Goal: Task Accomplishment & Management: Use online tool/utility

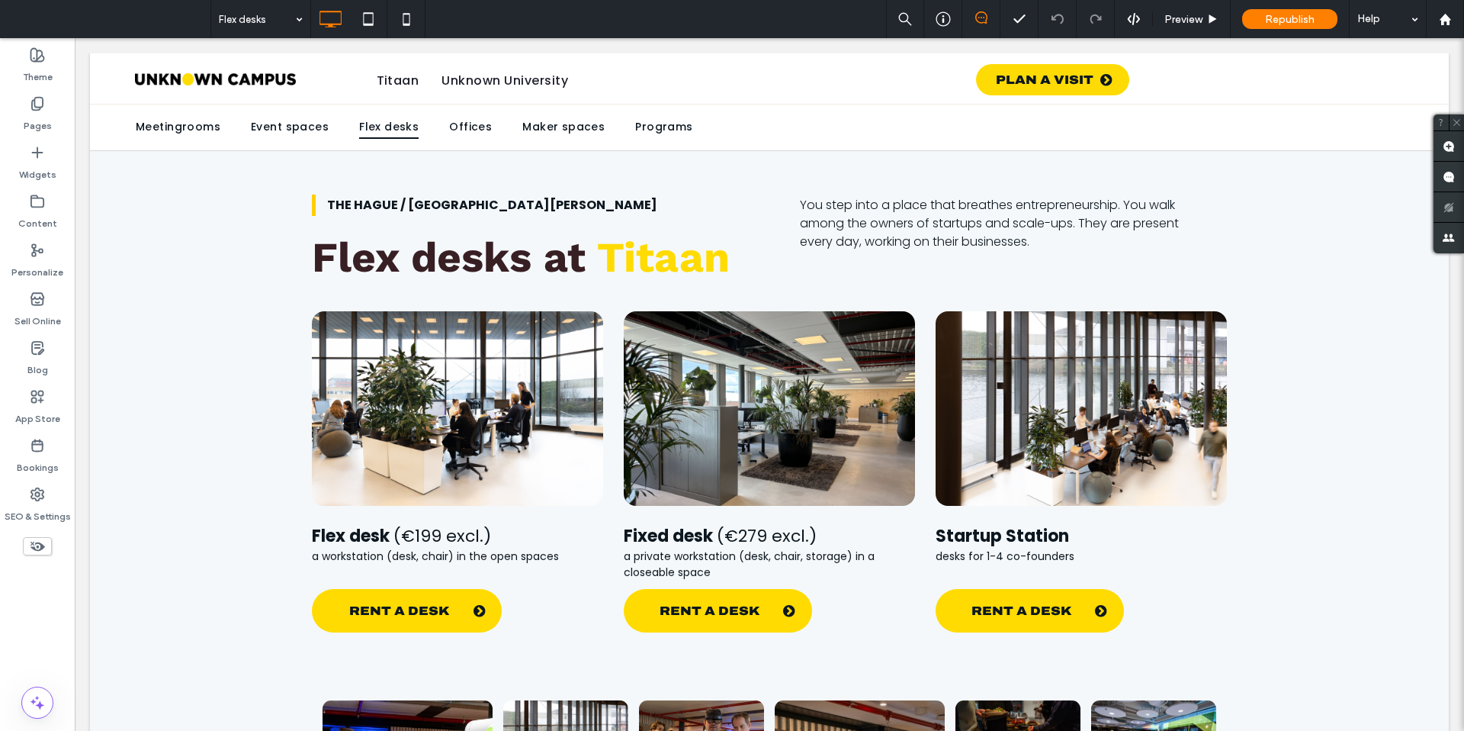
scroll to position [1352, 0]
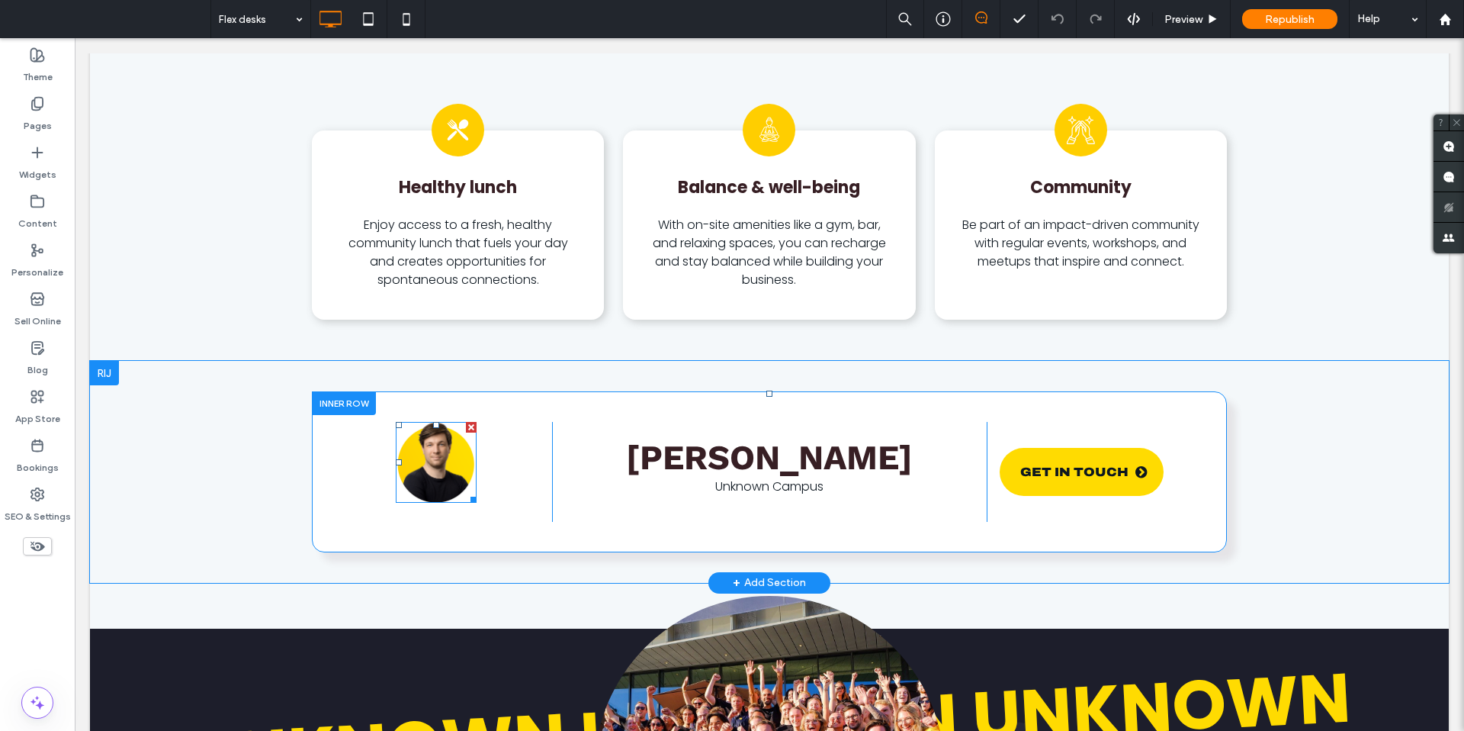
click at [424, 456] on img at bounding box center [436, 462] width 81 height 81
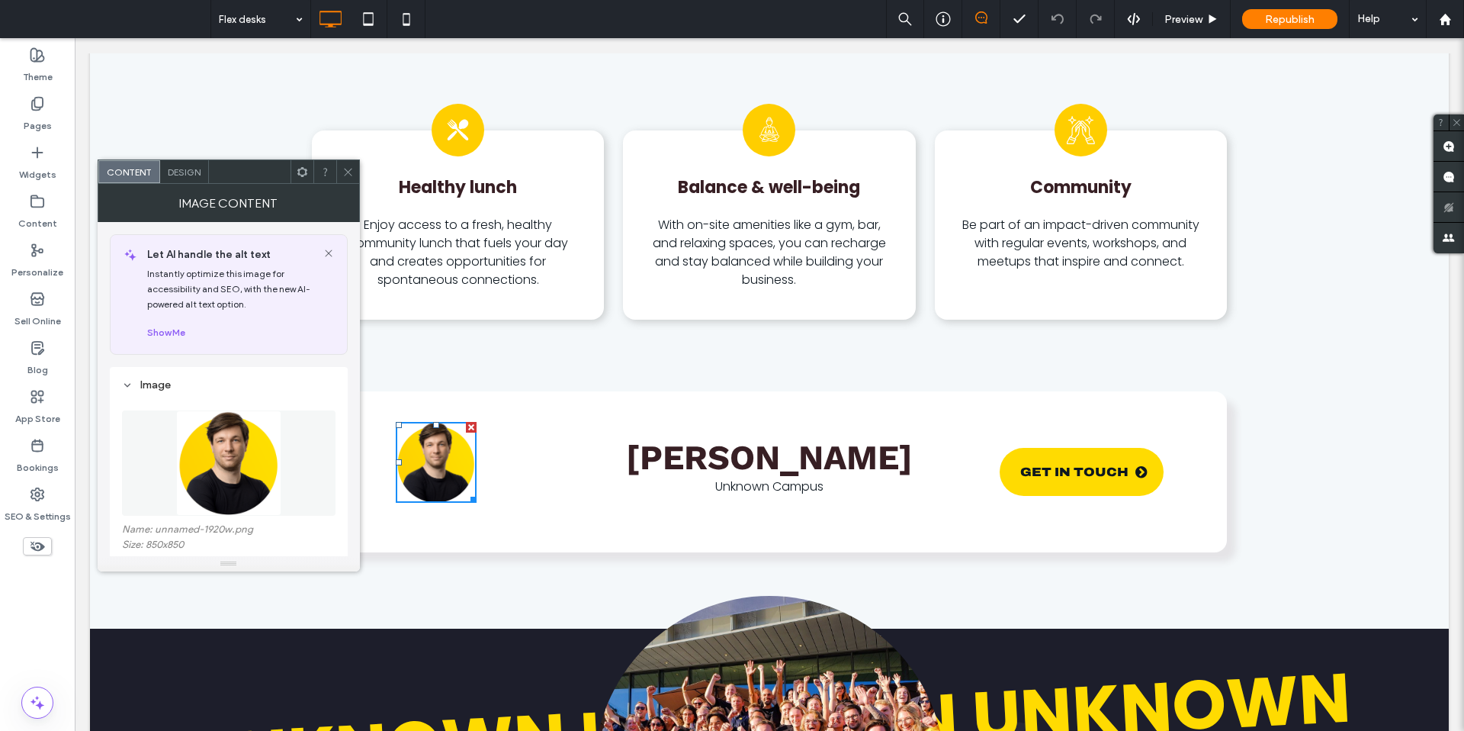
click at [349, 168] on icon at bounding box center [347, 171] width 11 height 11
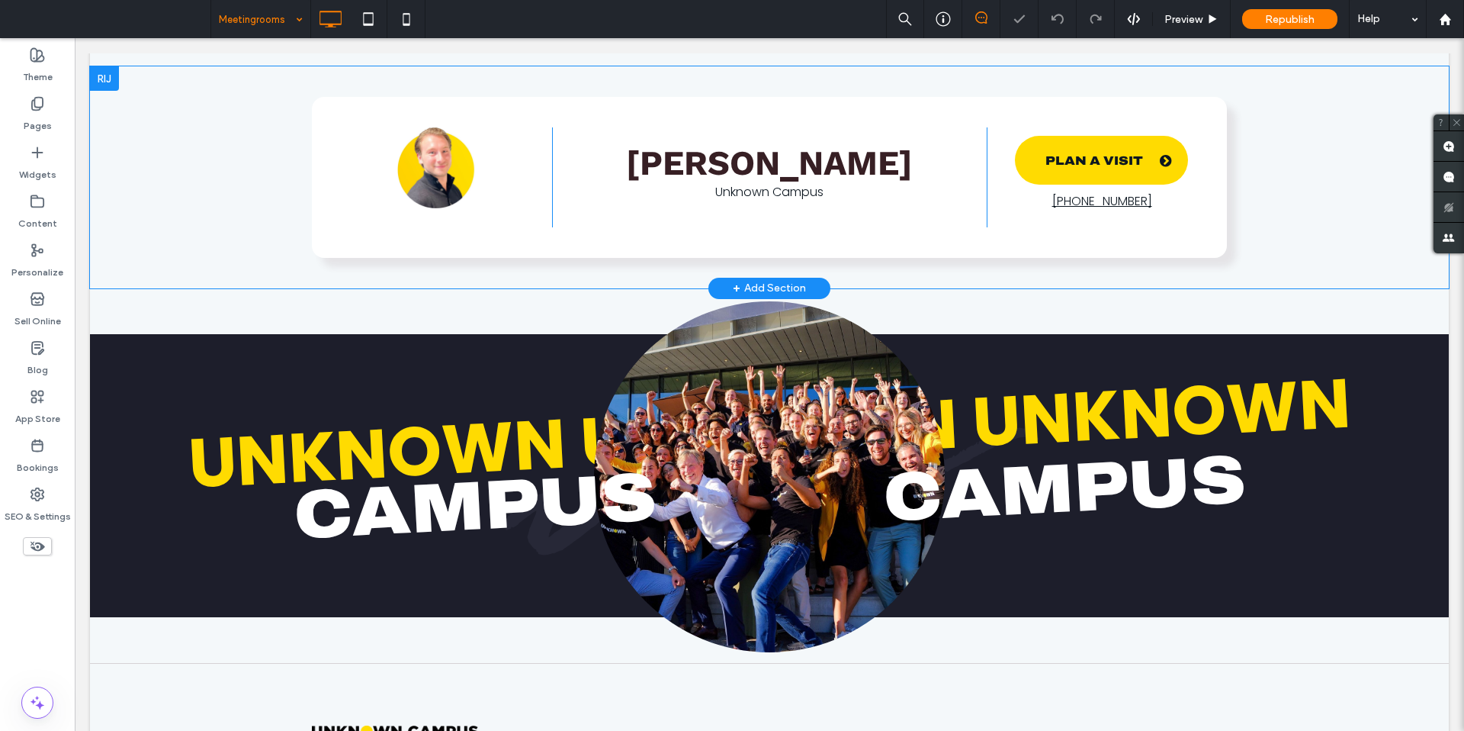
scroll to position [1091, 0]
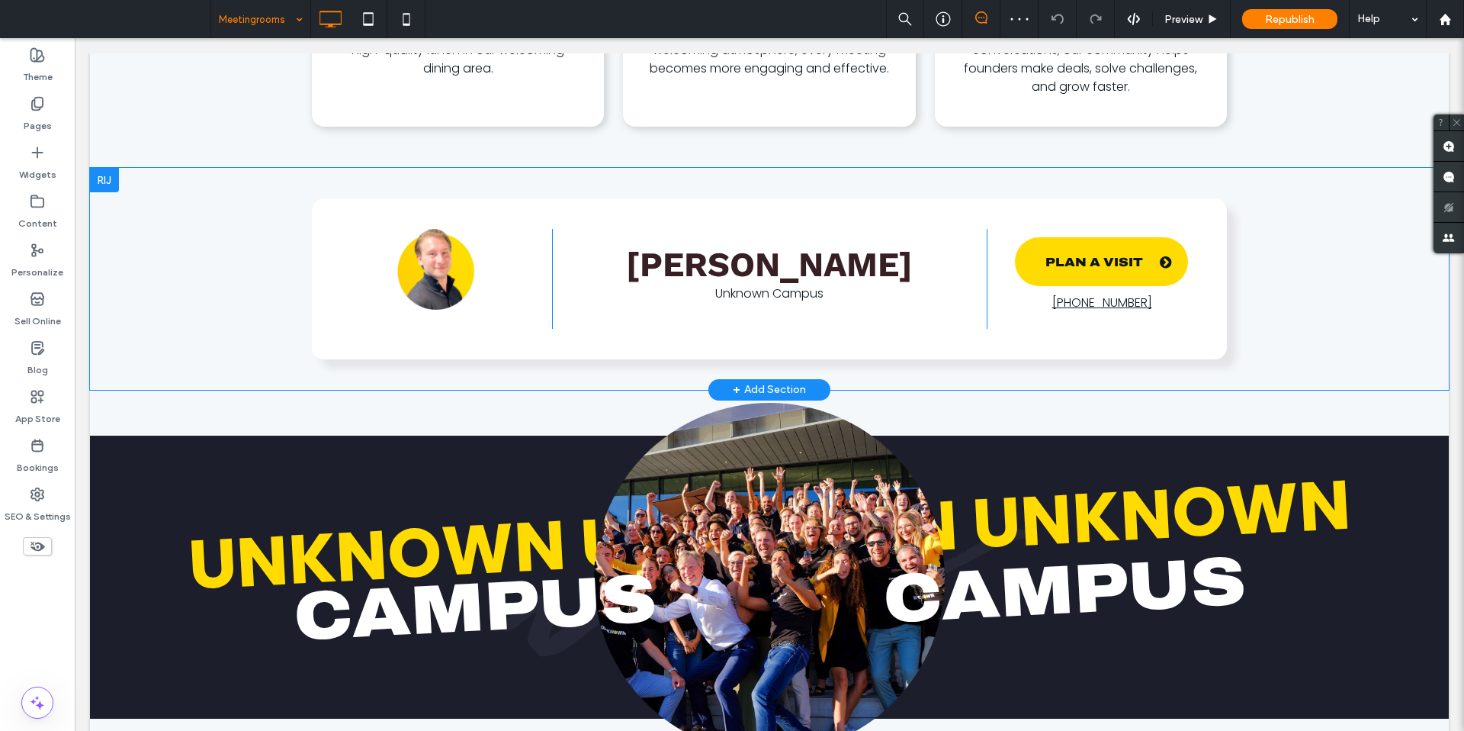
click at [105, 180] on div at bounding box center [104, 180] width 29 height 24
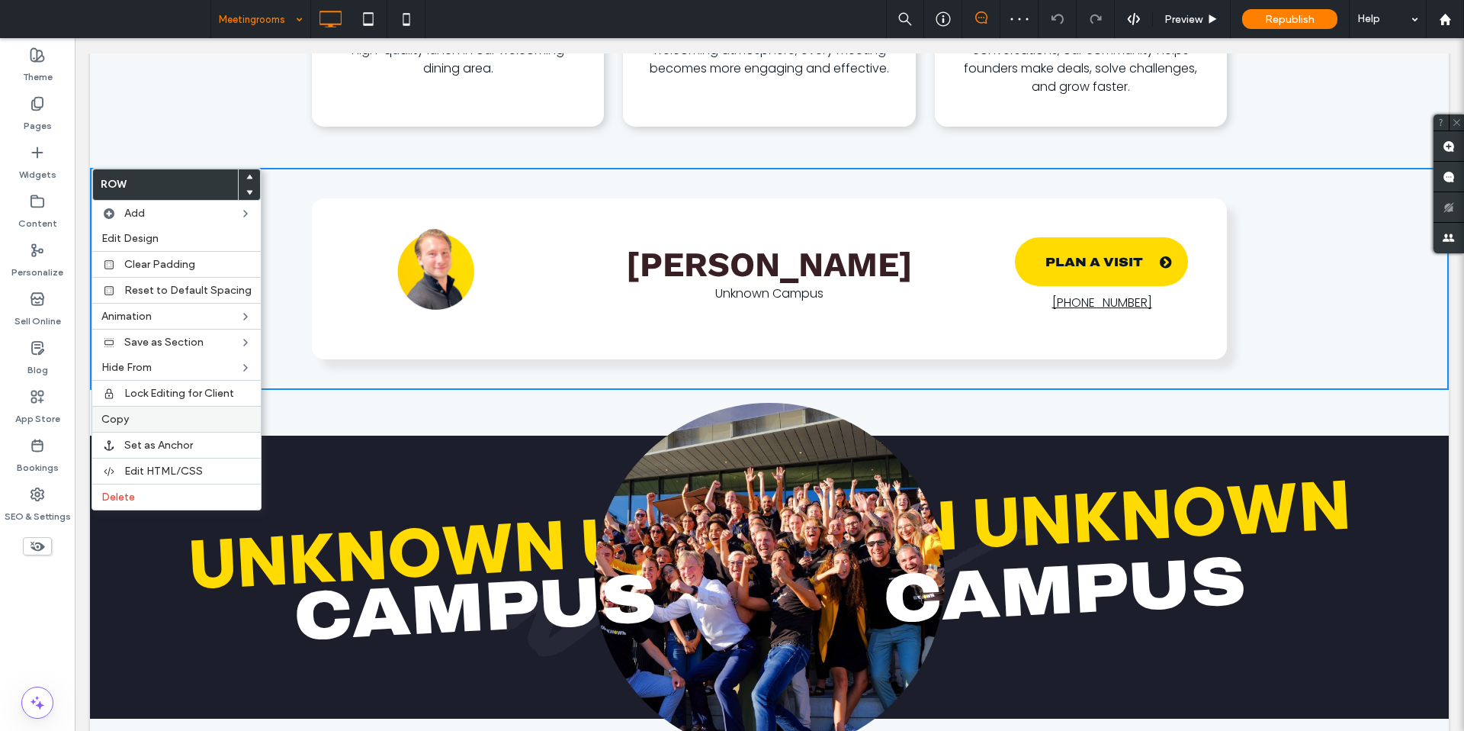
click at [149, 417] on label "Copy" at bounding box center [176, 419] width 150 height 13
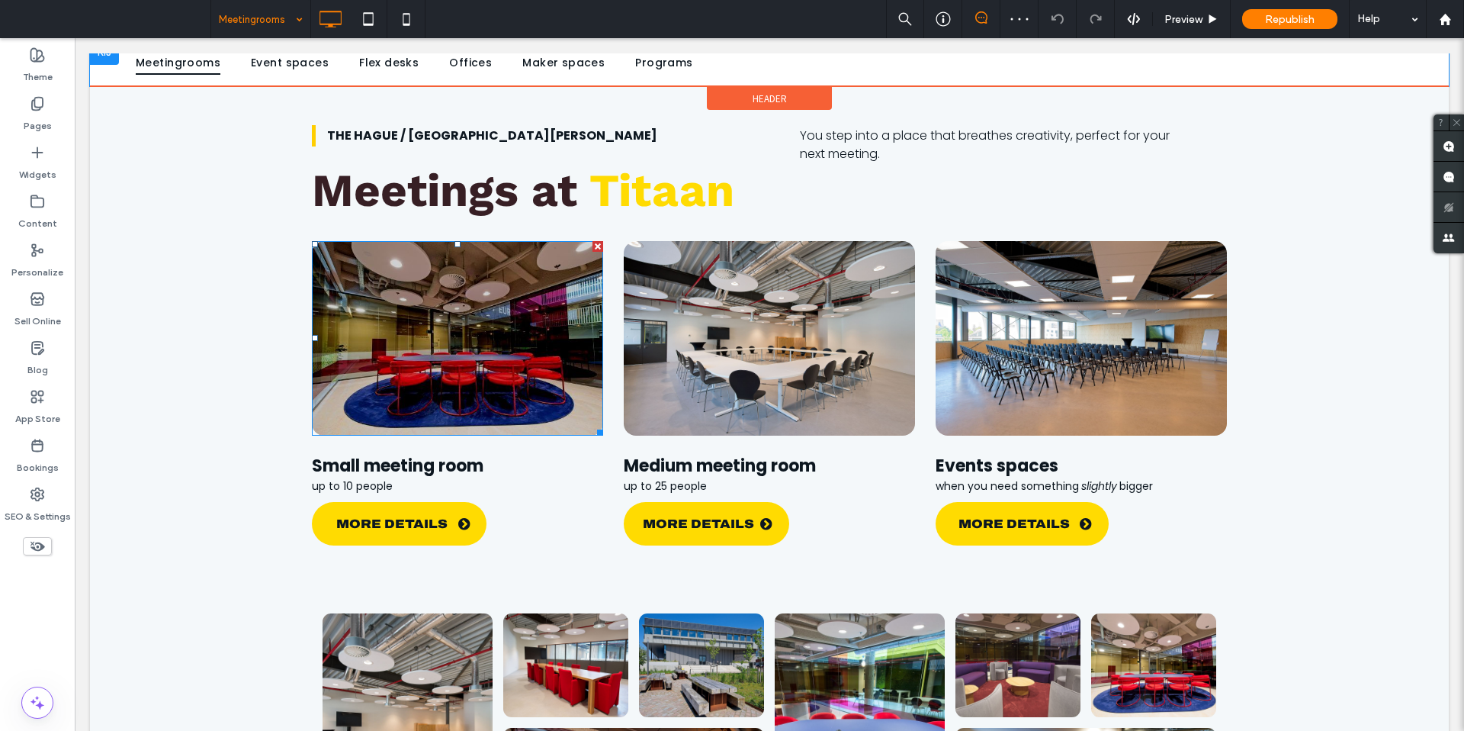
scroll to position [0, 0]
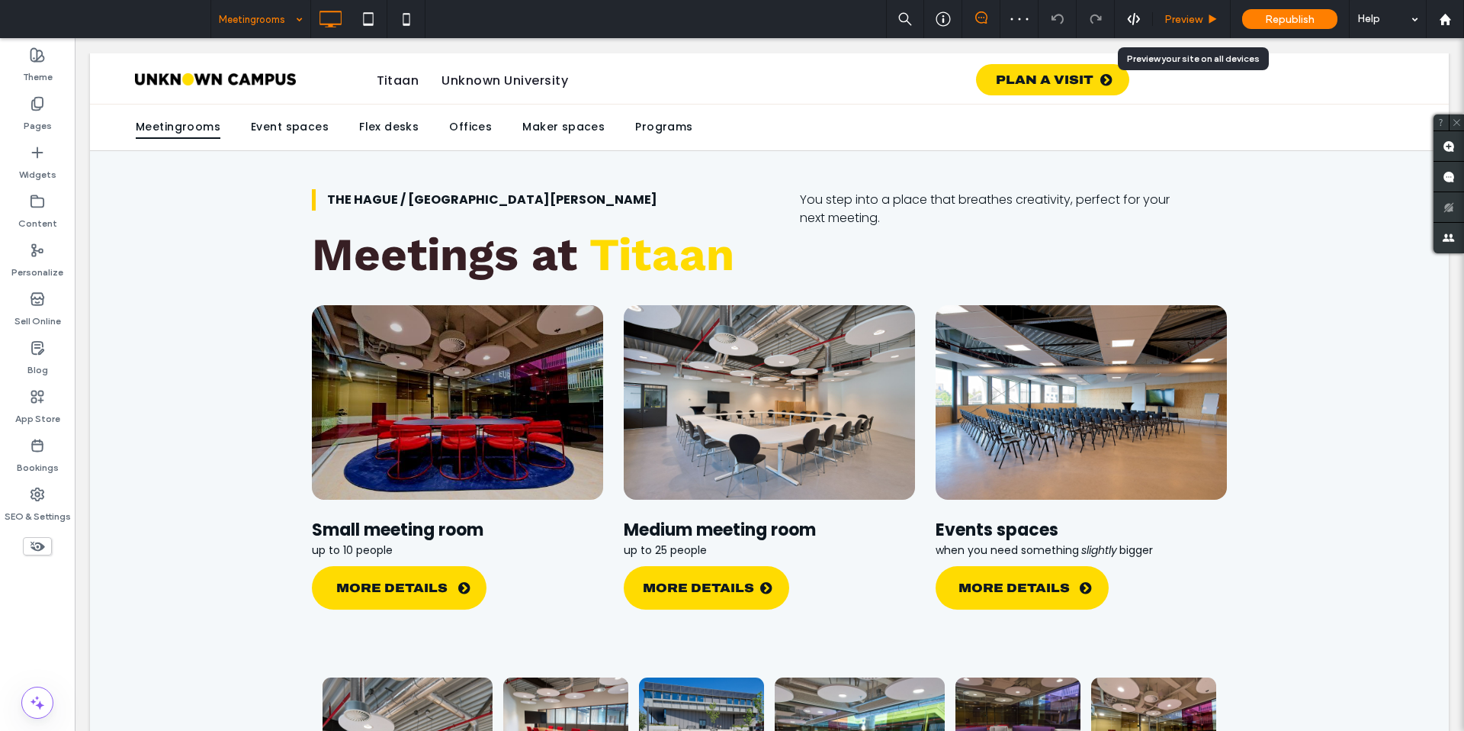
click at [1174, 22] on span "Preview" at bounding box center [1184, 19] width 38 height 13
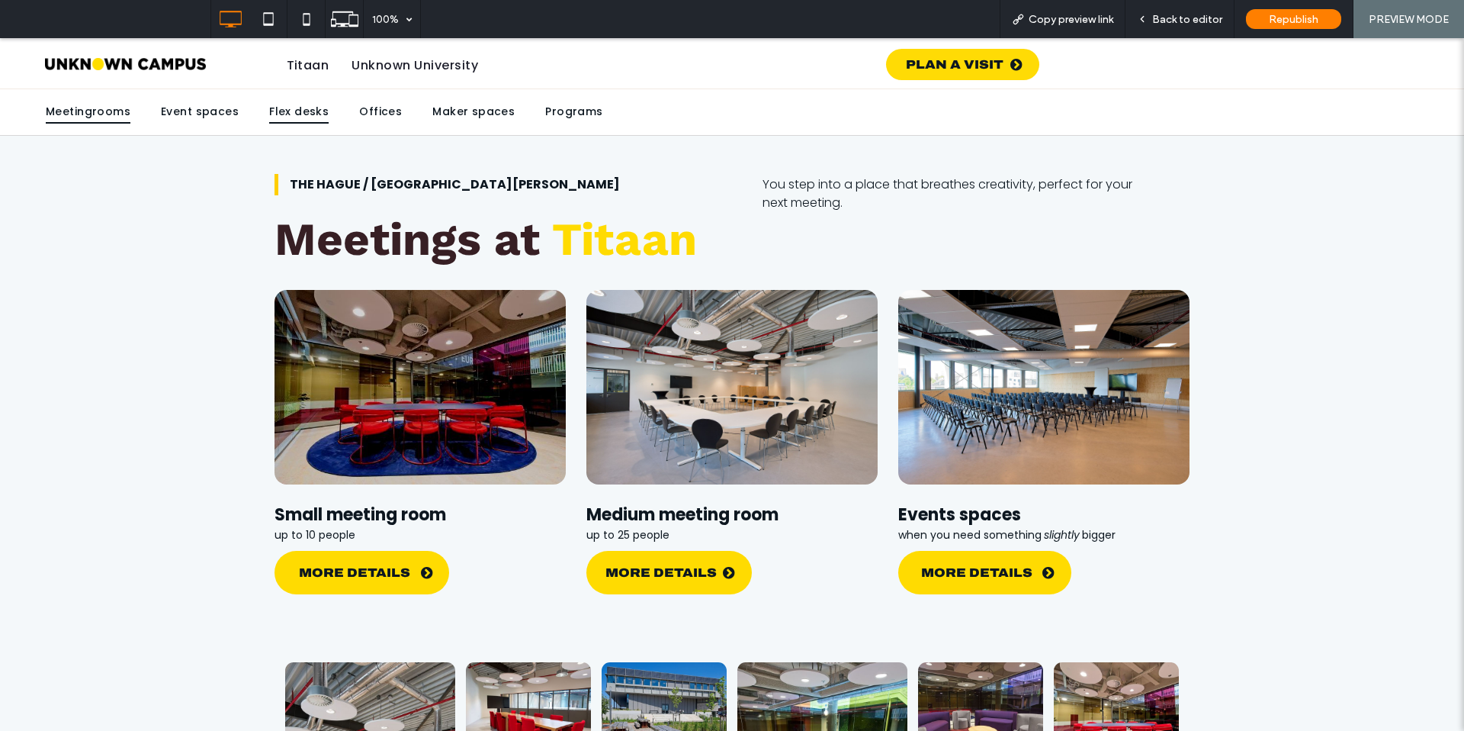
click at [271, 114] on span "Flex desks" at bounding box center [298, 113] width 59 height 24
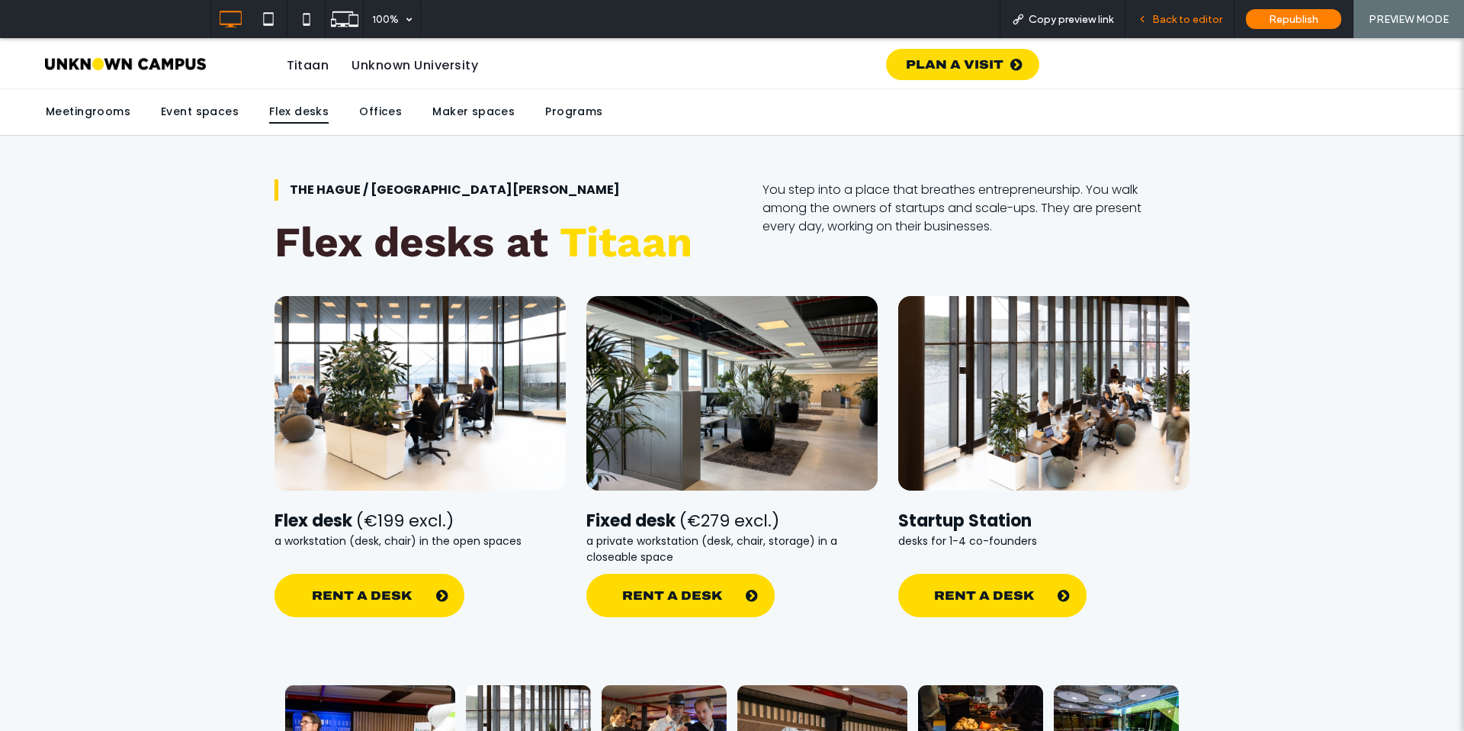
drag, startPoint x: 1110, startPoint y: 7, endPoint x: 1168, endPoint y: 24, distance: 60.3
click at [1168, 24] on span "Back to editor" at bounding box center [1187, 19] width 70 height 13
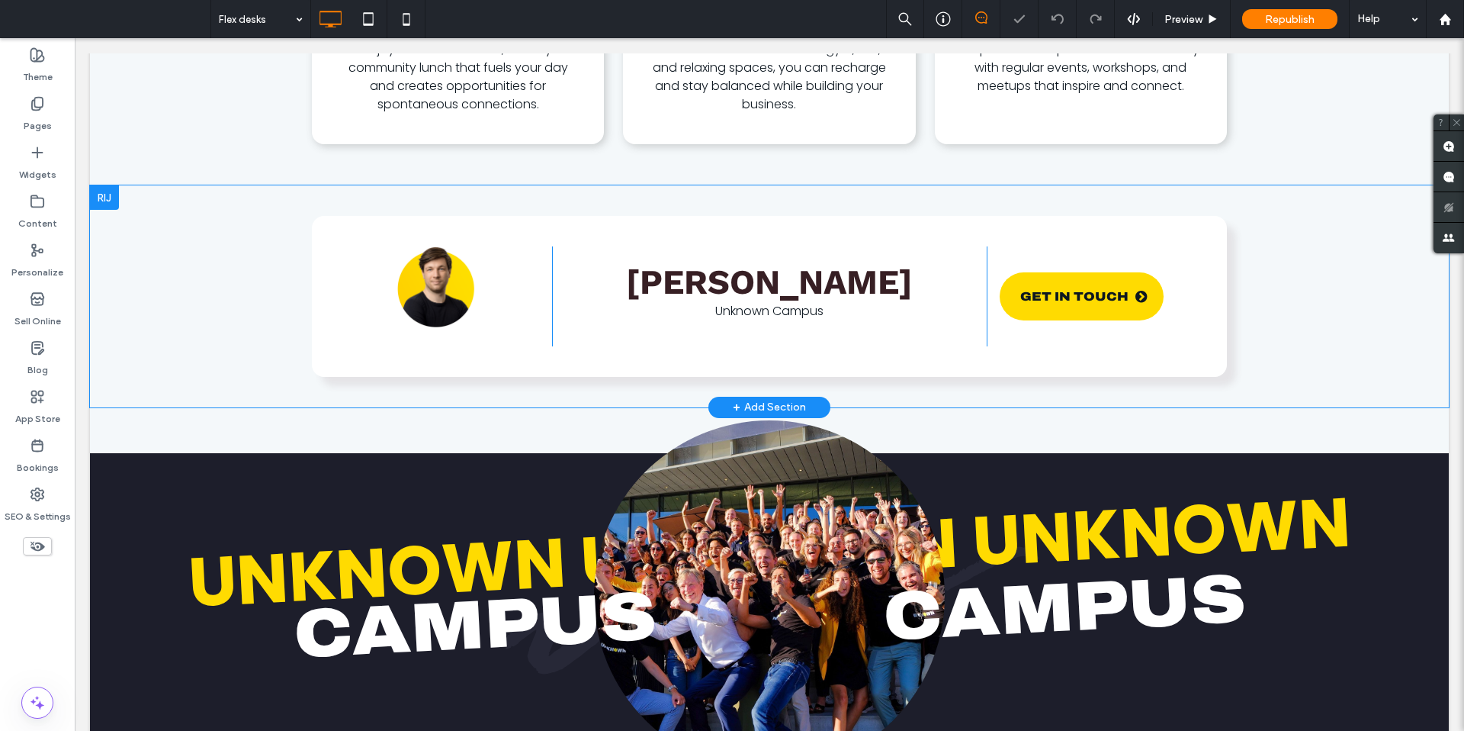
scroll to position [1531, 0]
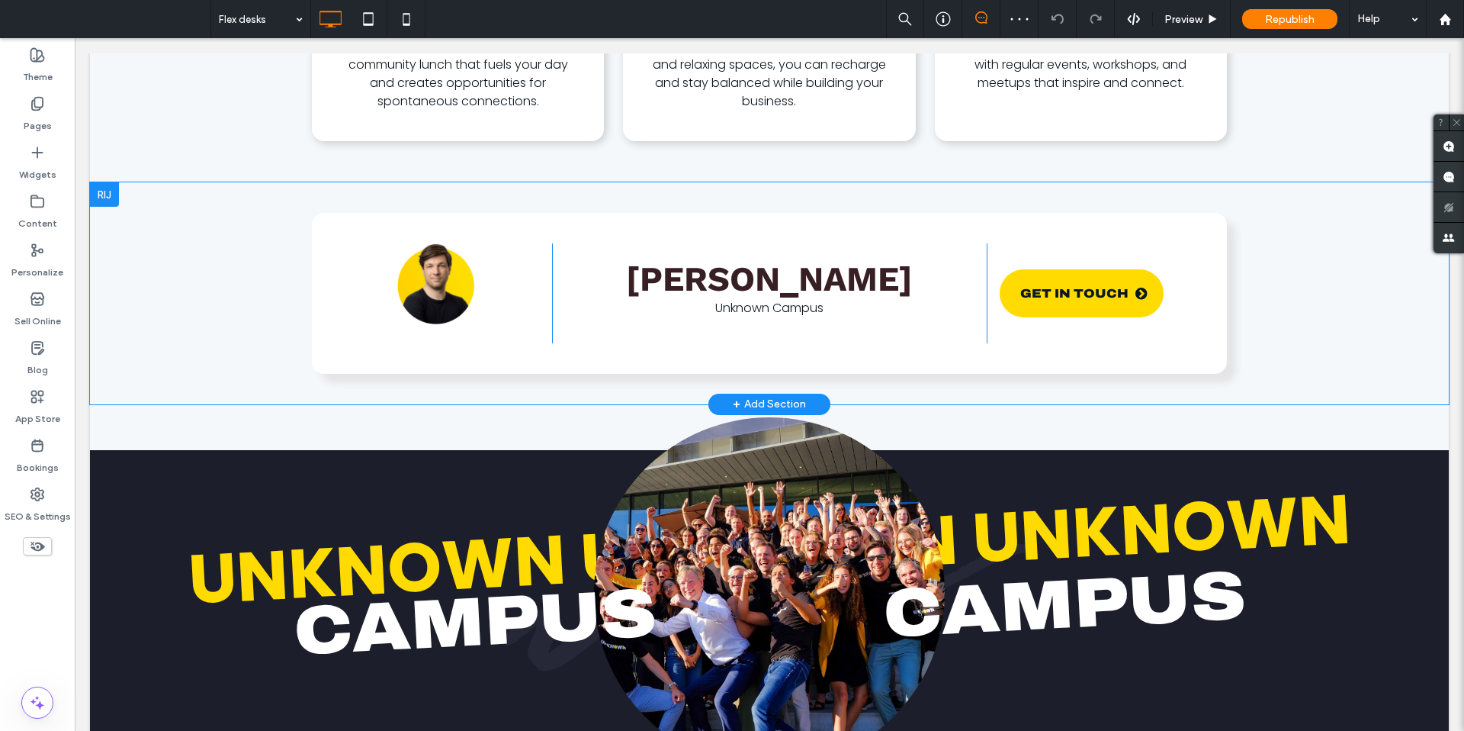
drag, startPoint x: 117, startPoint y: 192, endPoint x: 188, endPoint y: 237, distance: 84.6
click at [117, 192] on div at bounding box center [104, 194] width 29 height 24
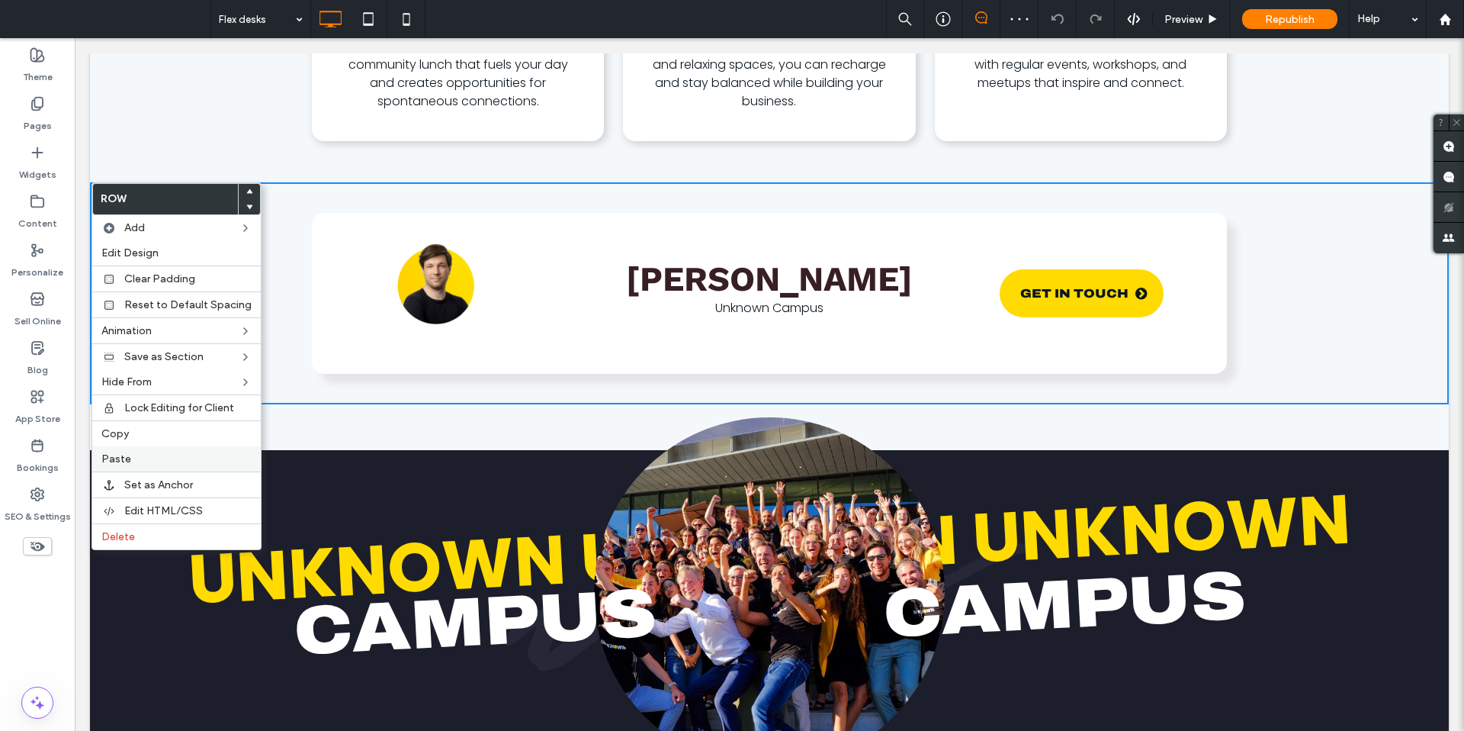
click at [161, 461] on label "Paste" at bounding box center [176, 458] width 150 height 13
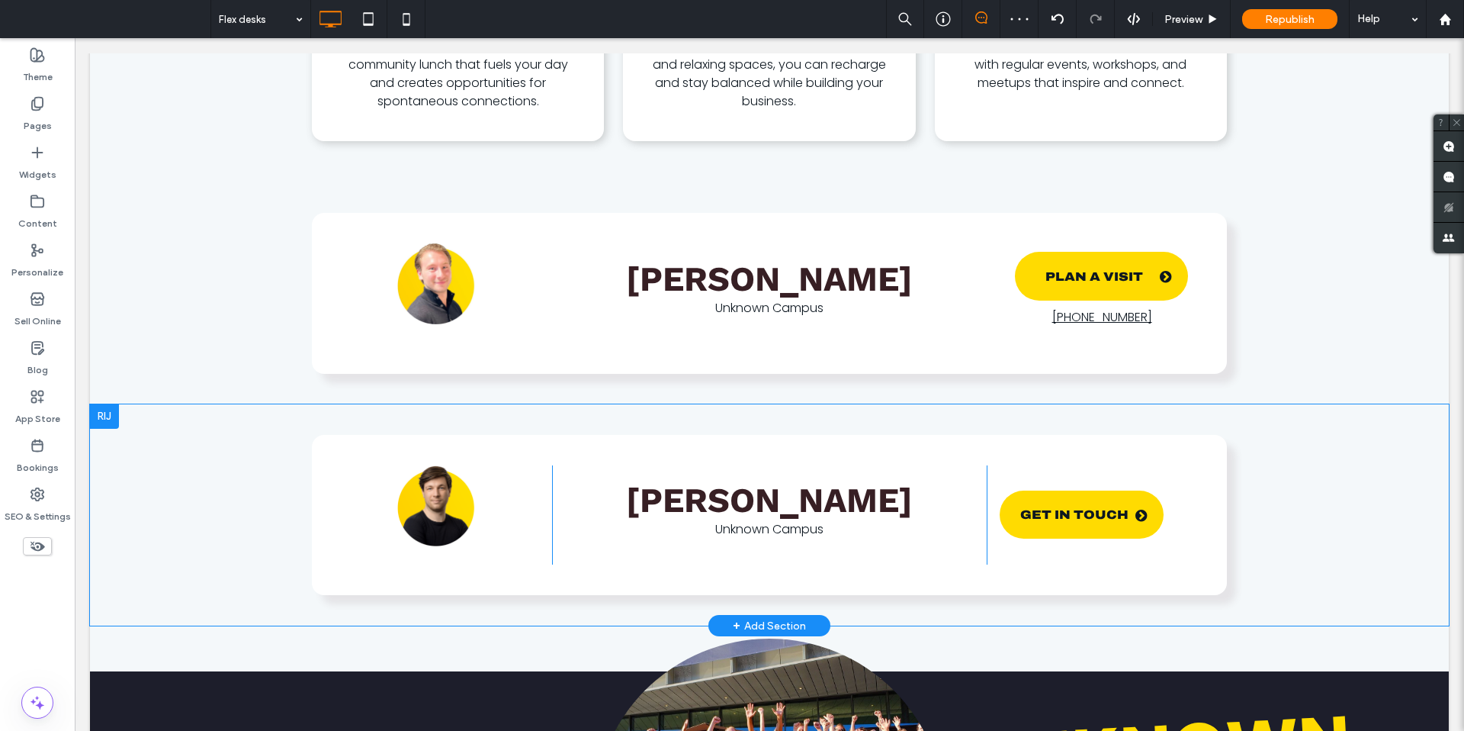
click at [103, 413] on div at bounding box center [104, 416] width 29 height 24
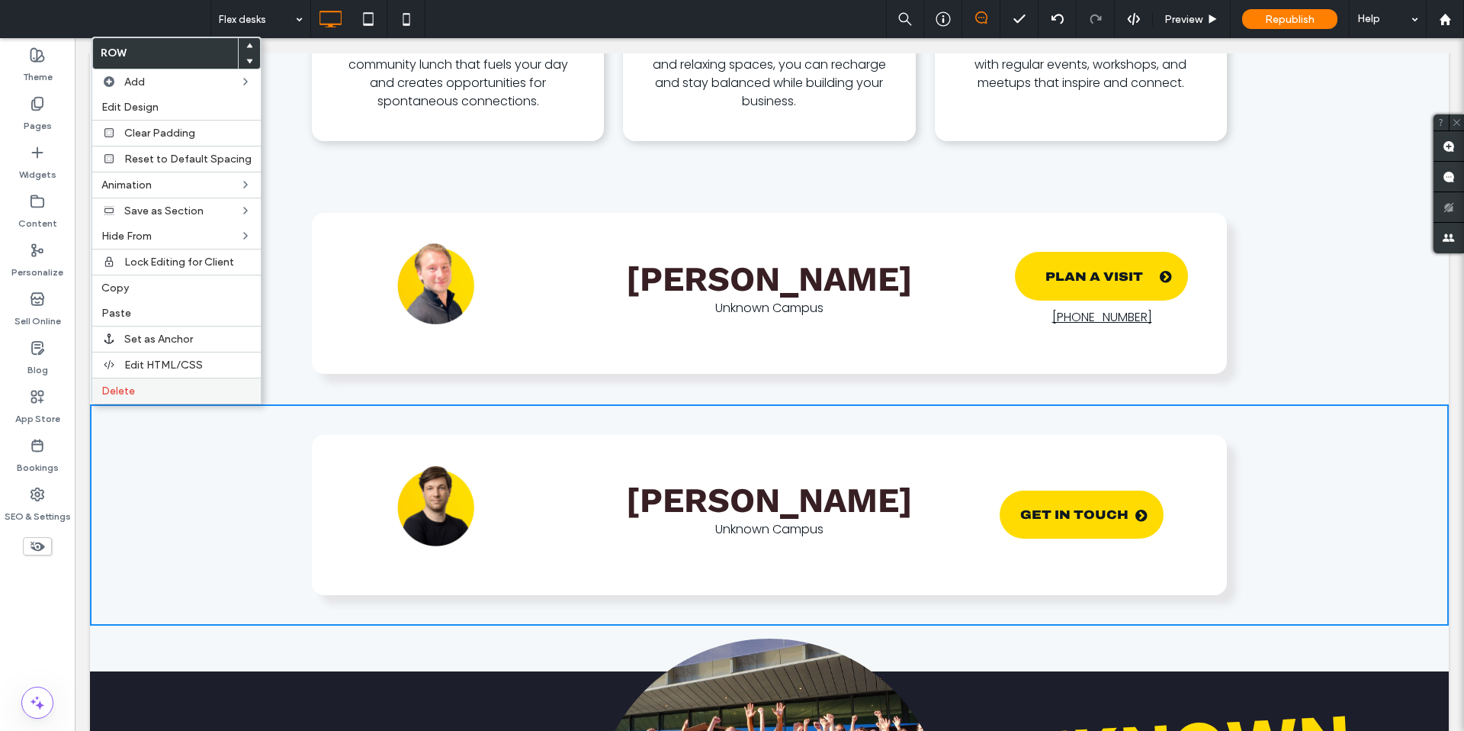
click at [131, 383] on div "Delete" at bounding box center [176, 390] width 169 height 26
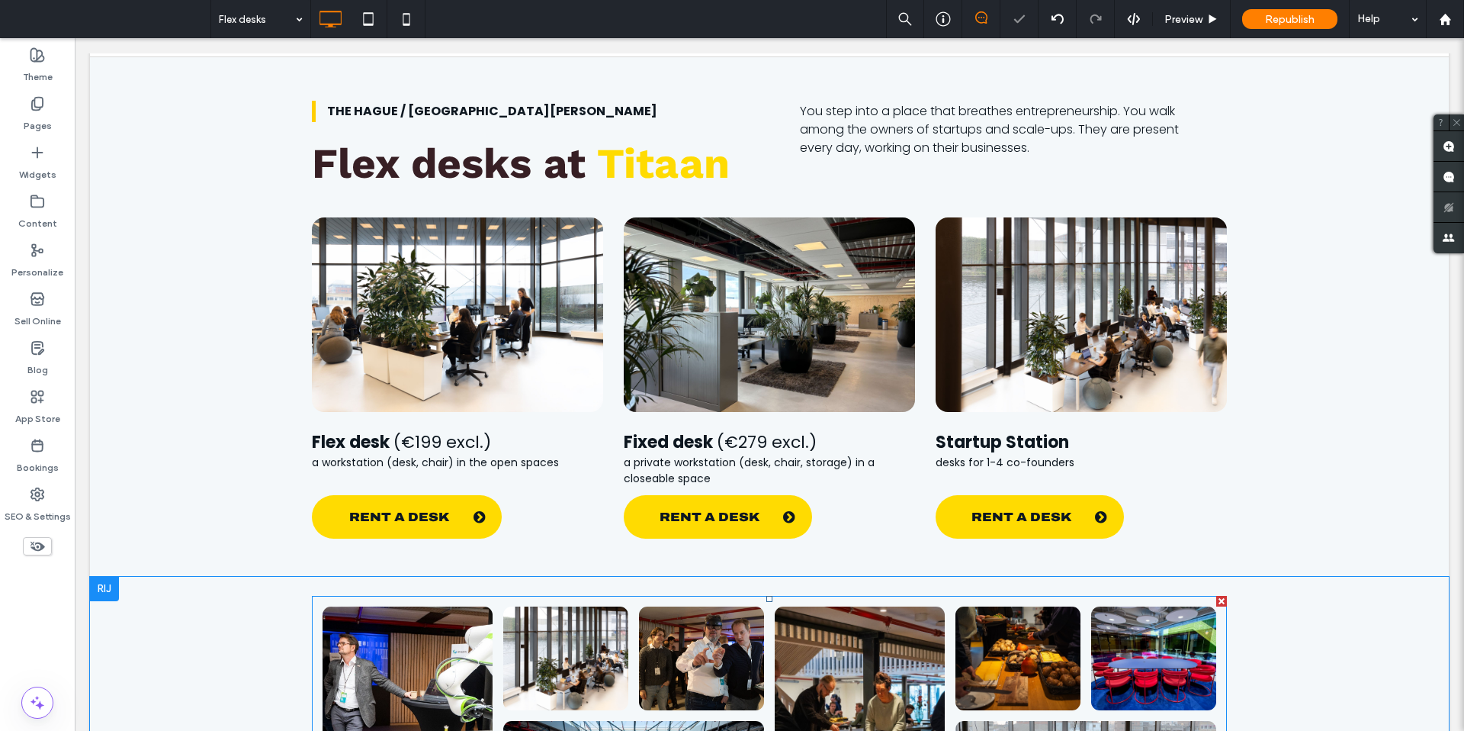
scroll to position [0, 0]
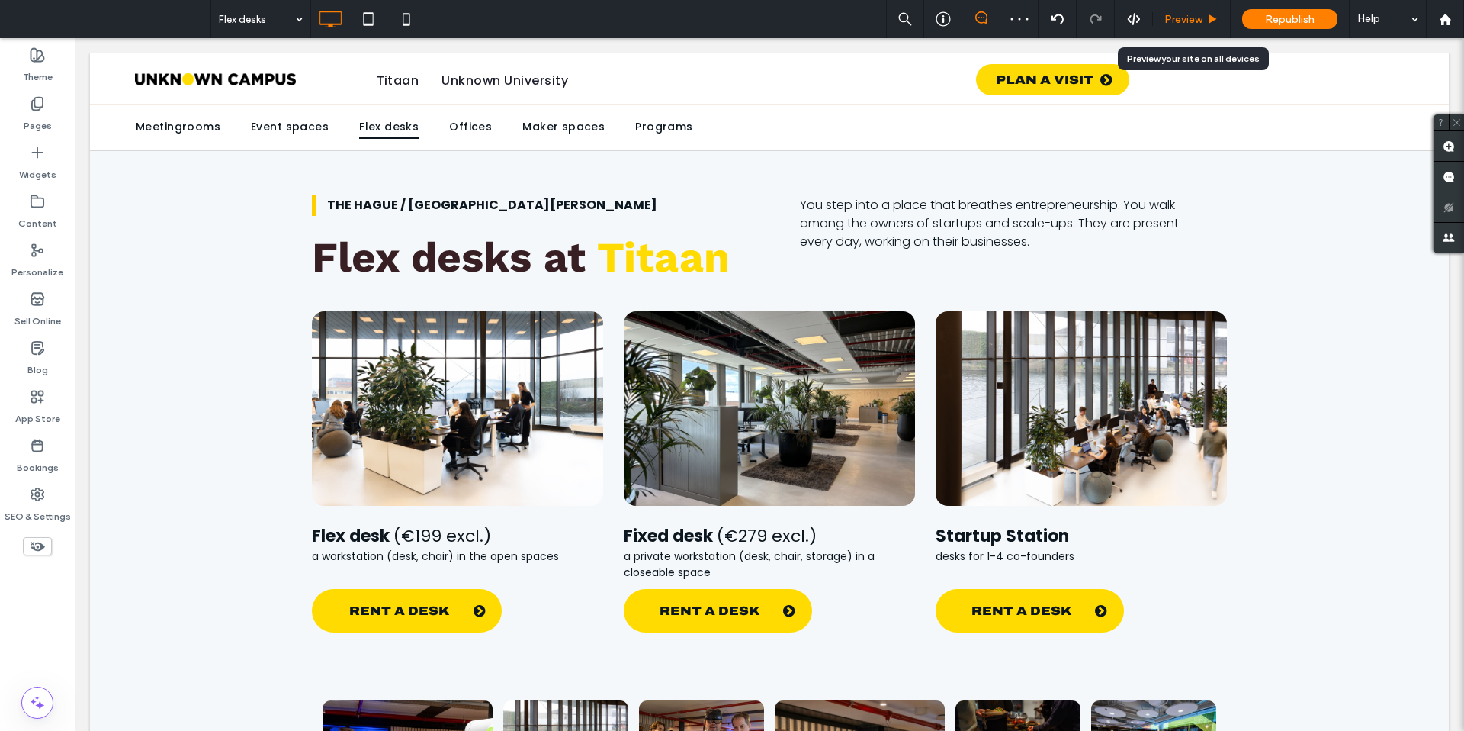
click at [1181, 15] on span "Preview" at bounding box center [1184, 19] width 38 height 13
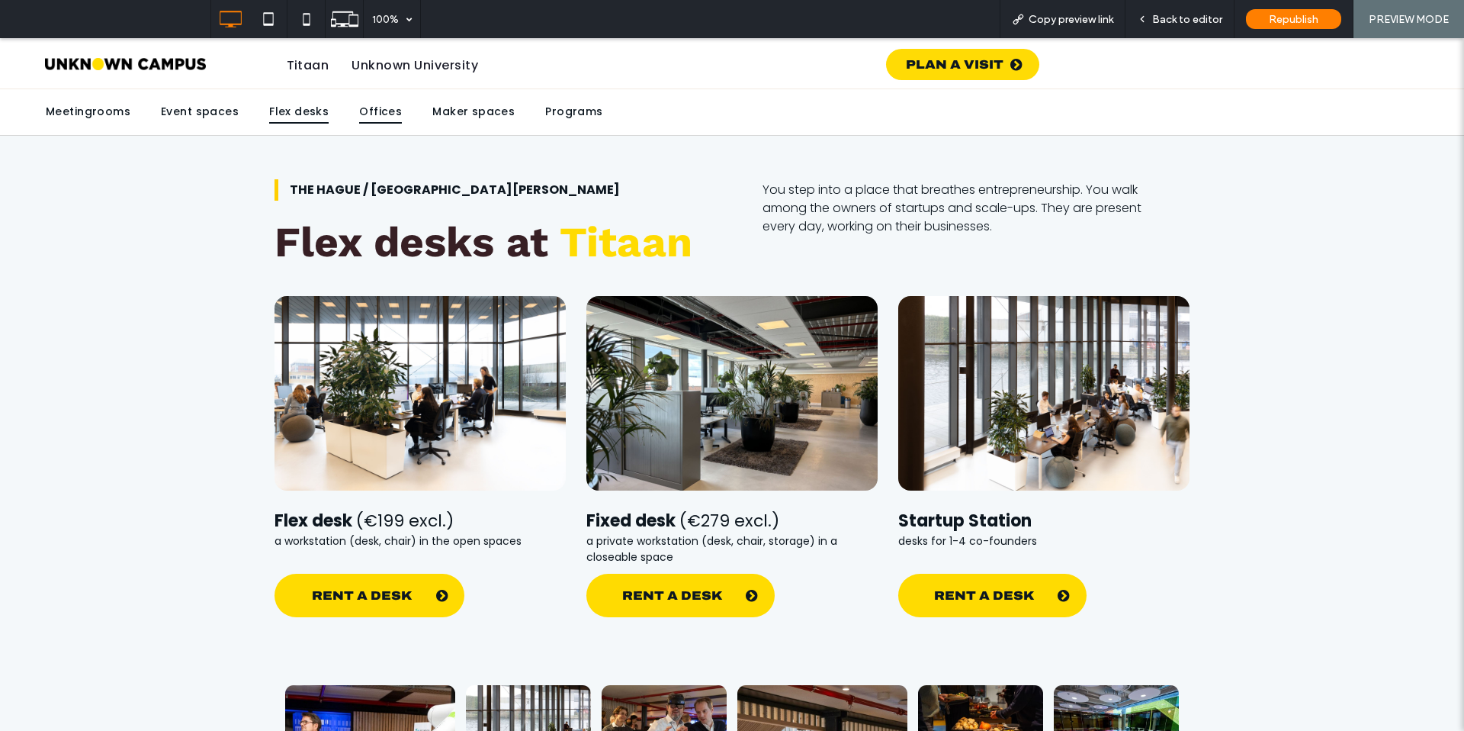
click at [369, 112] on span "Offices" at bounding box center [380, 113] width 43 height 24
click at [1178, 18] on span "Back to editor" at bounding box center [1187, 19] width 70 height 13
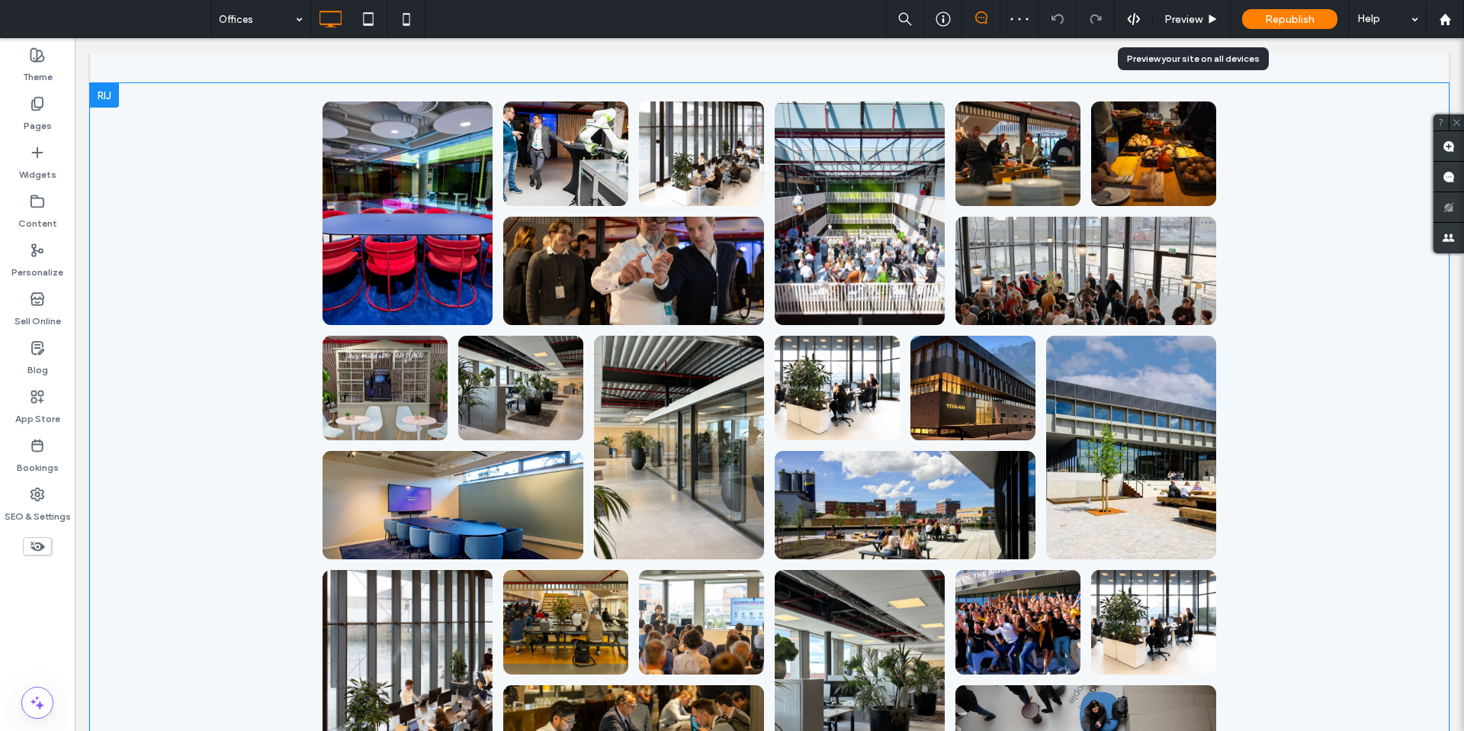
scroll to position [2360, 0]
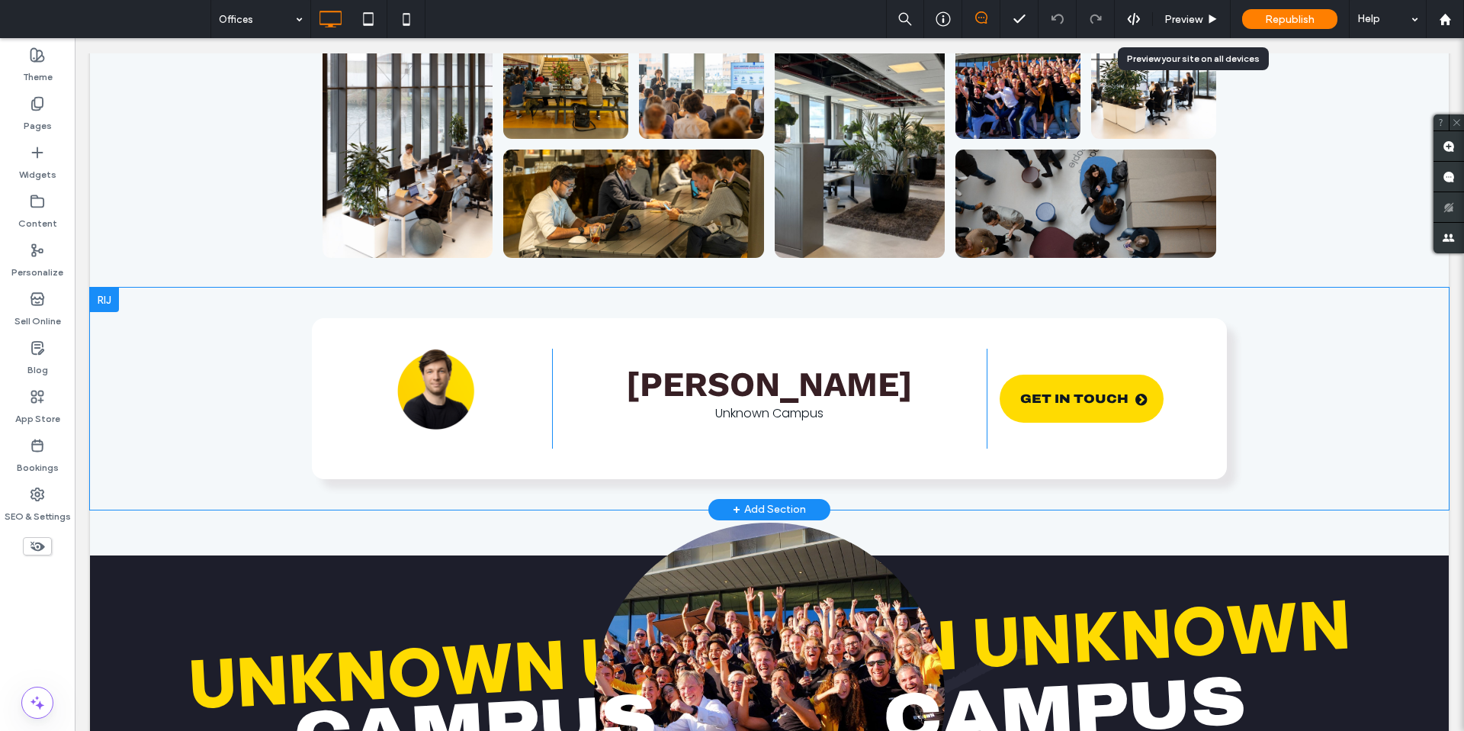
click at [110, 297] on div at bounding box center [104, 300] width 29 height 24
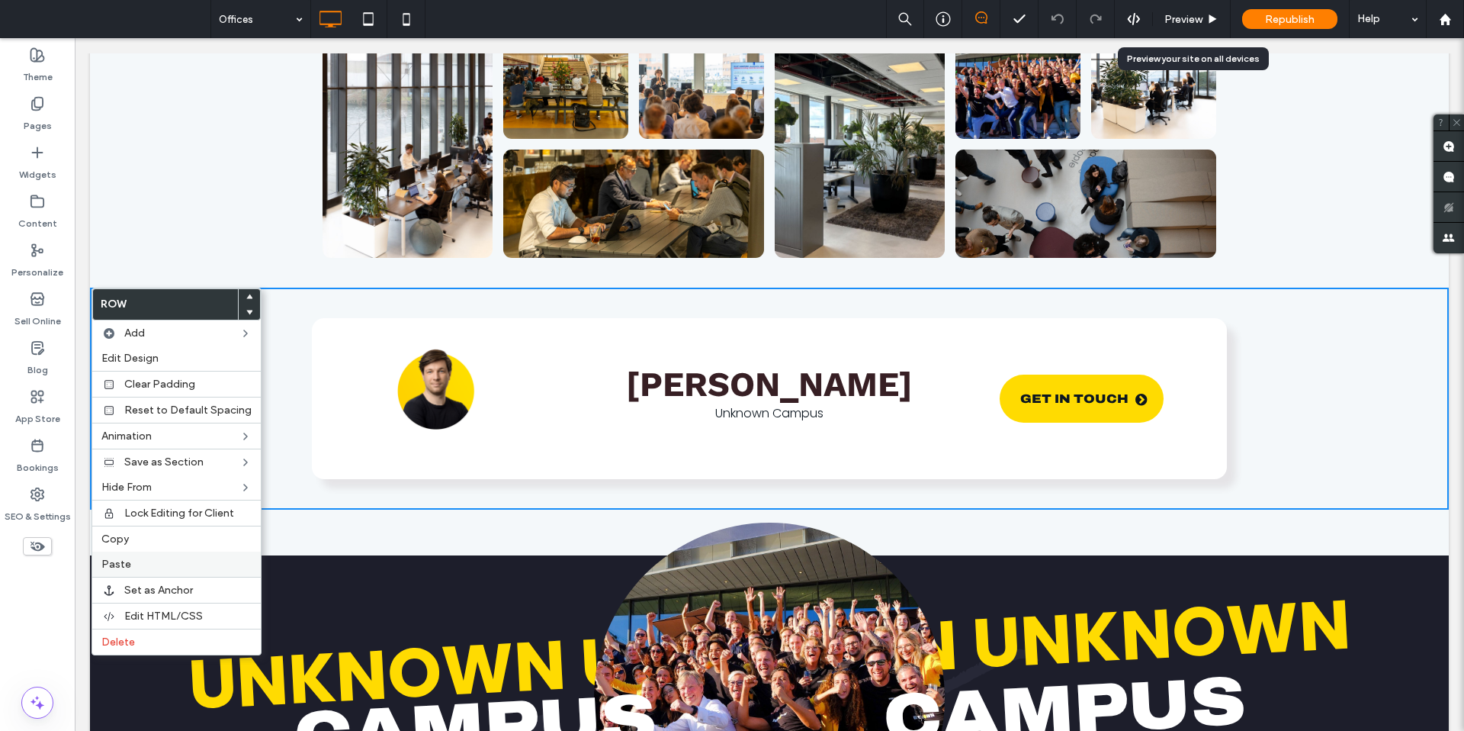
click at [138, 564] on label "Paste" at bounding box center [176, 563] width 150 height 13
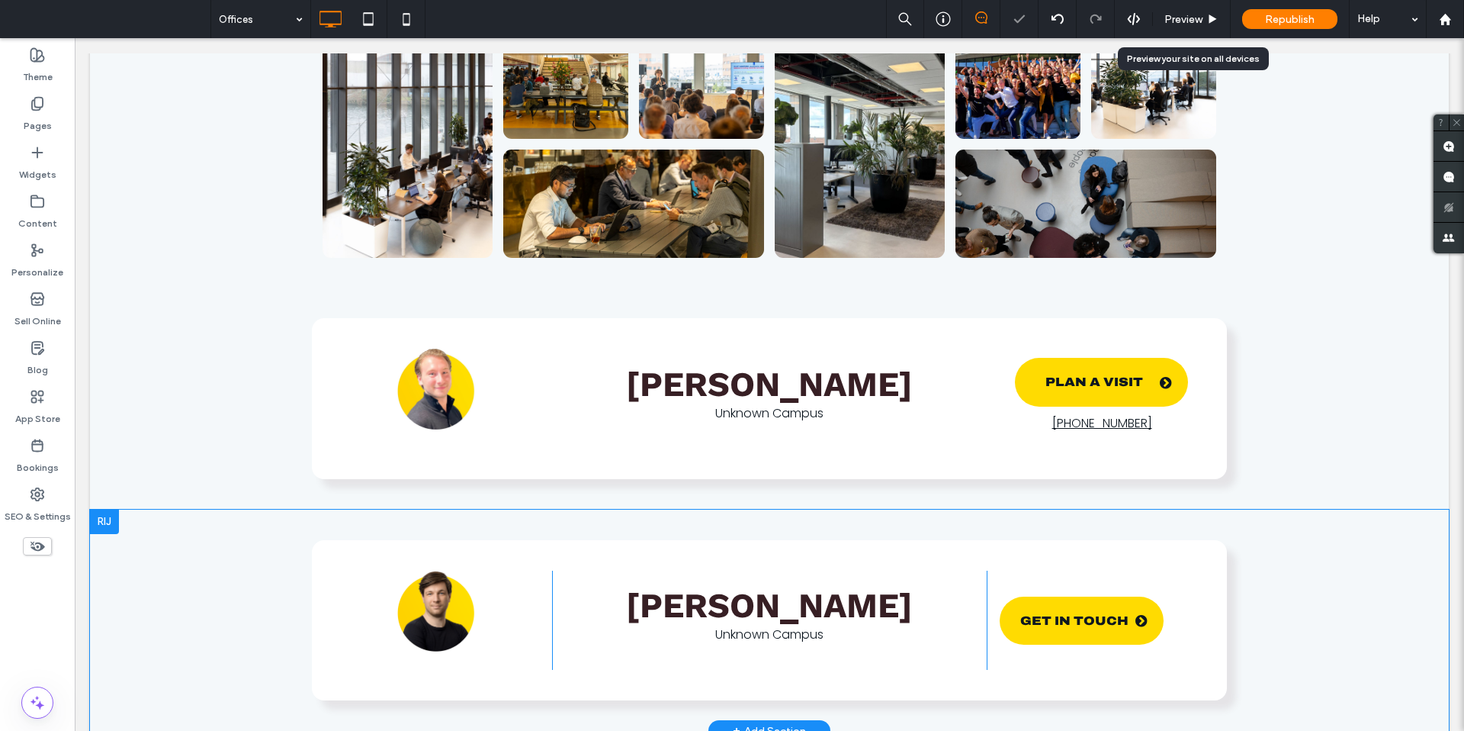
click at [101, 519] on div at bounding box center [104, 521] width 29 height 24
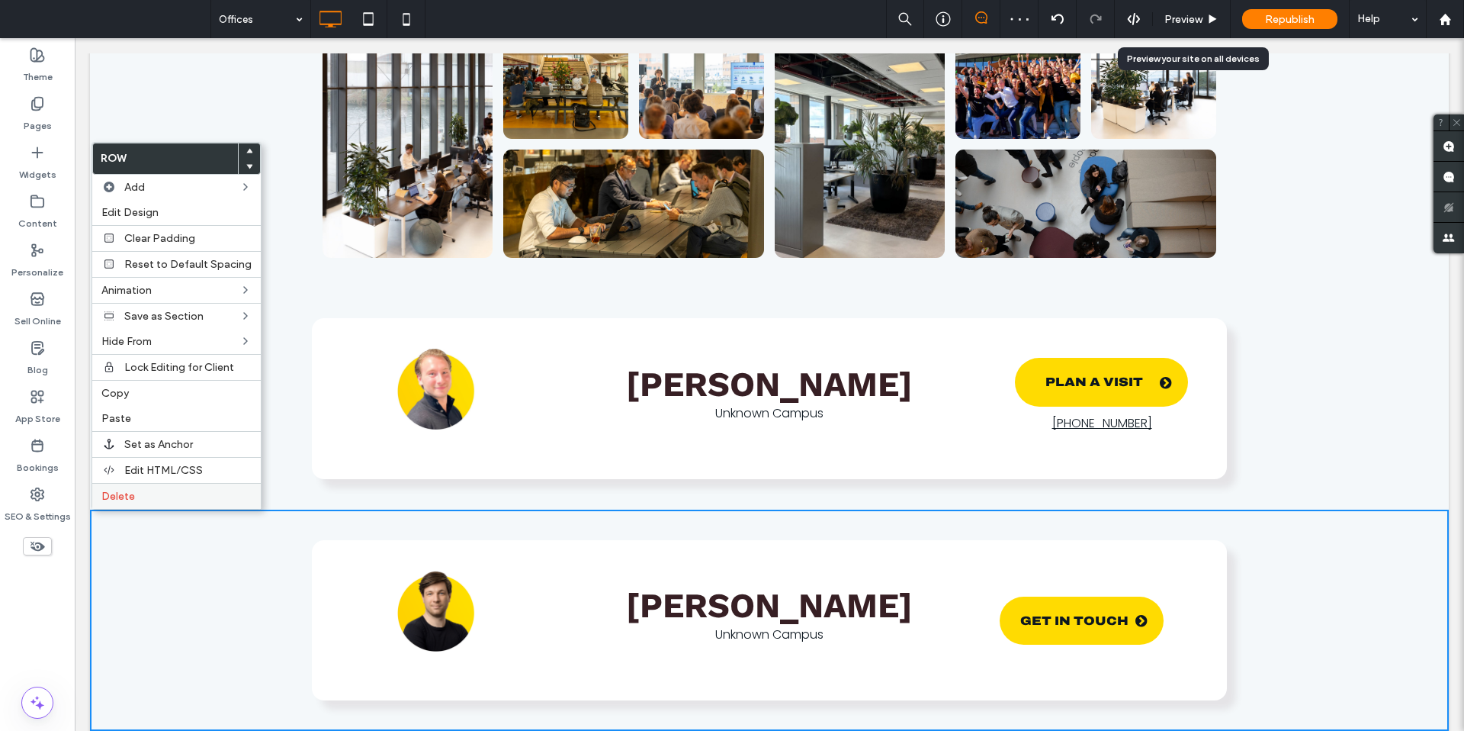
click at [111, 494] on span "Delete" at bounding box center [118, 496] width 34 height 13
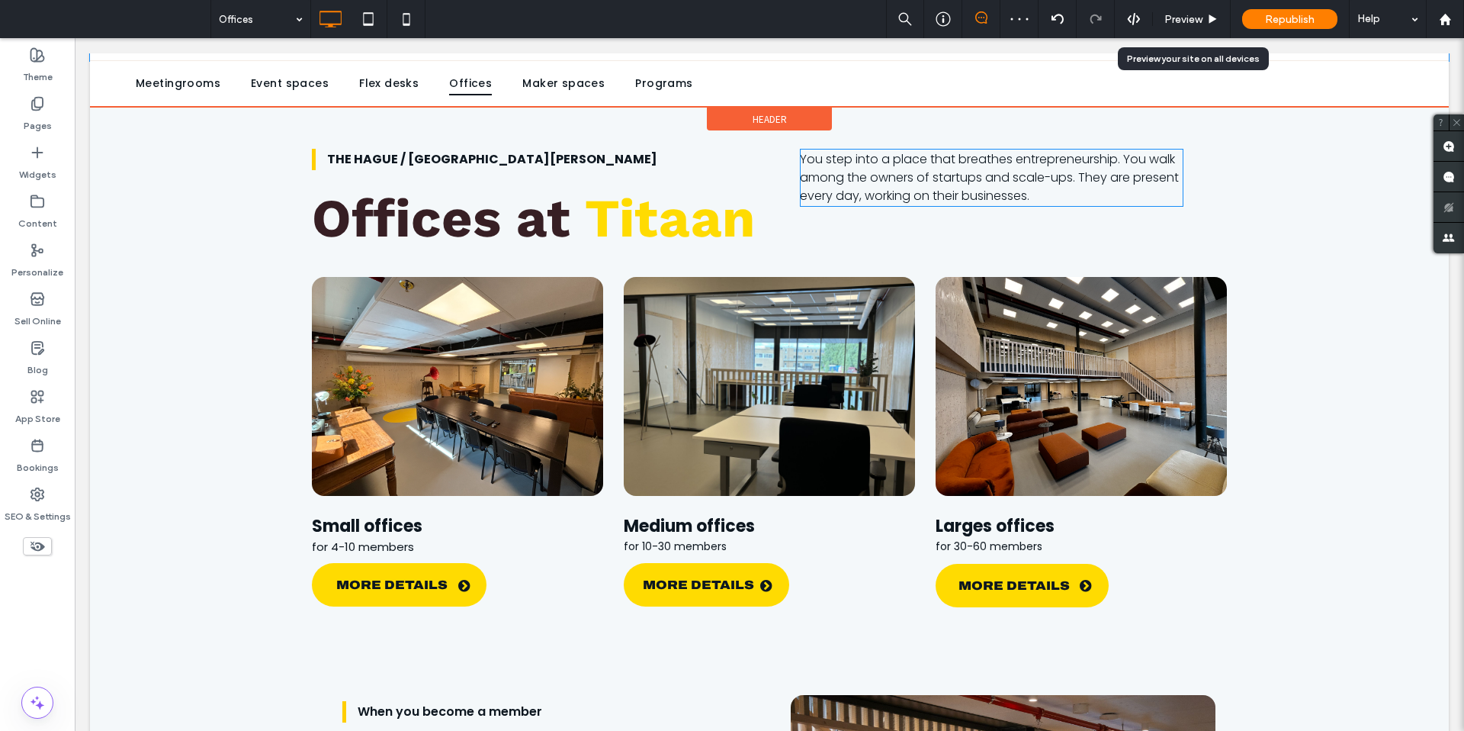
scroll to position [0, 0]
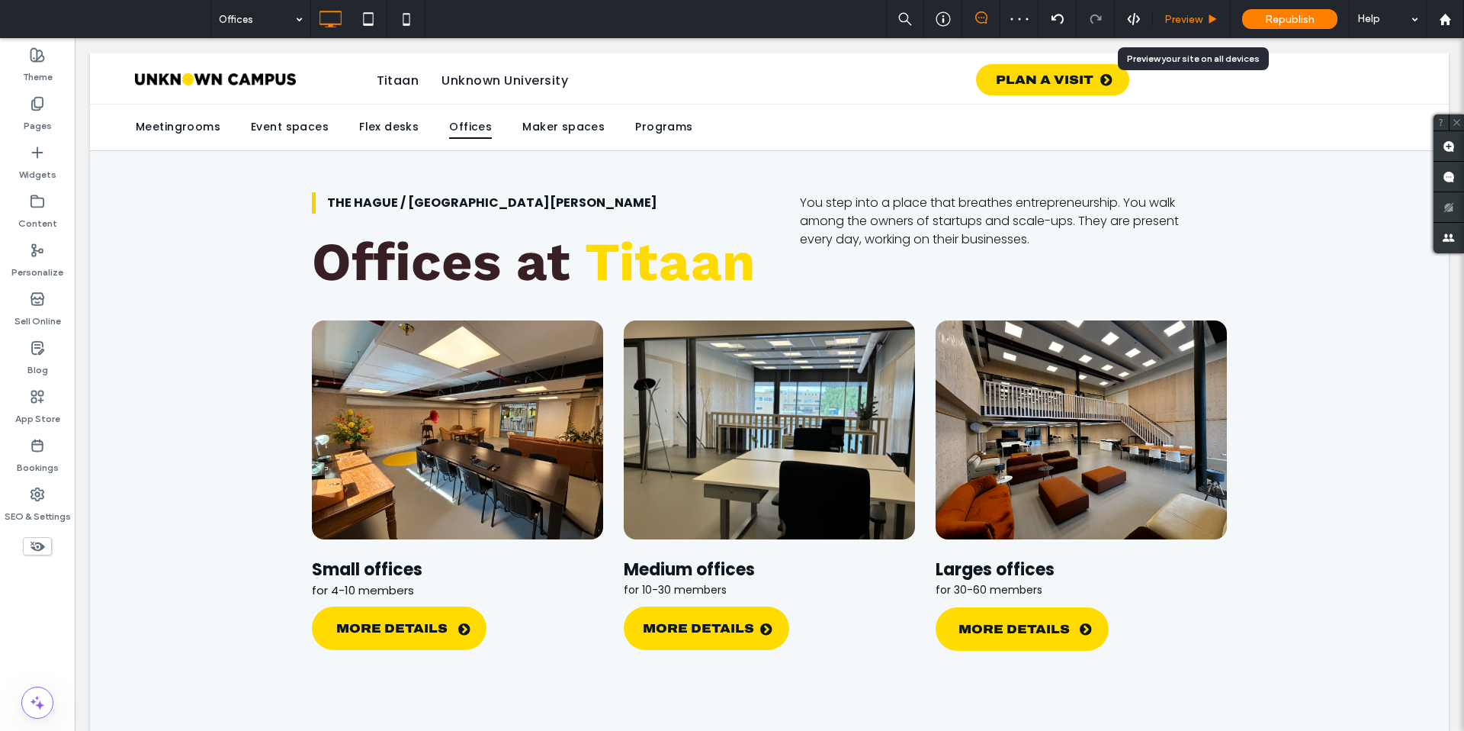
click at [1171, 23] on span "Preview" at bounding box center [1184, 19] width 38 height 13
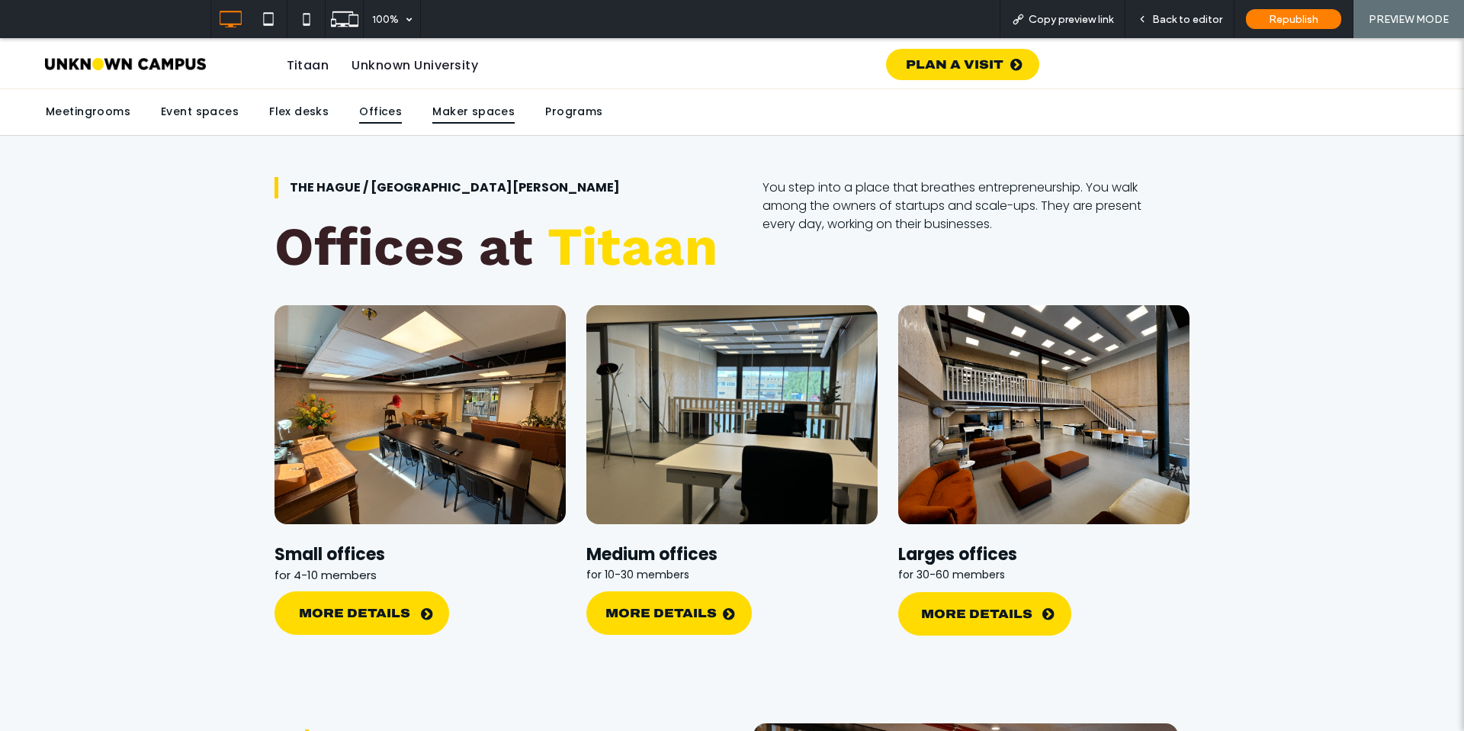
click at [463, 111] on span "Maker spaces" at bounding box center [473, 113] width 82 height 24
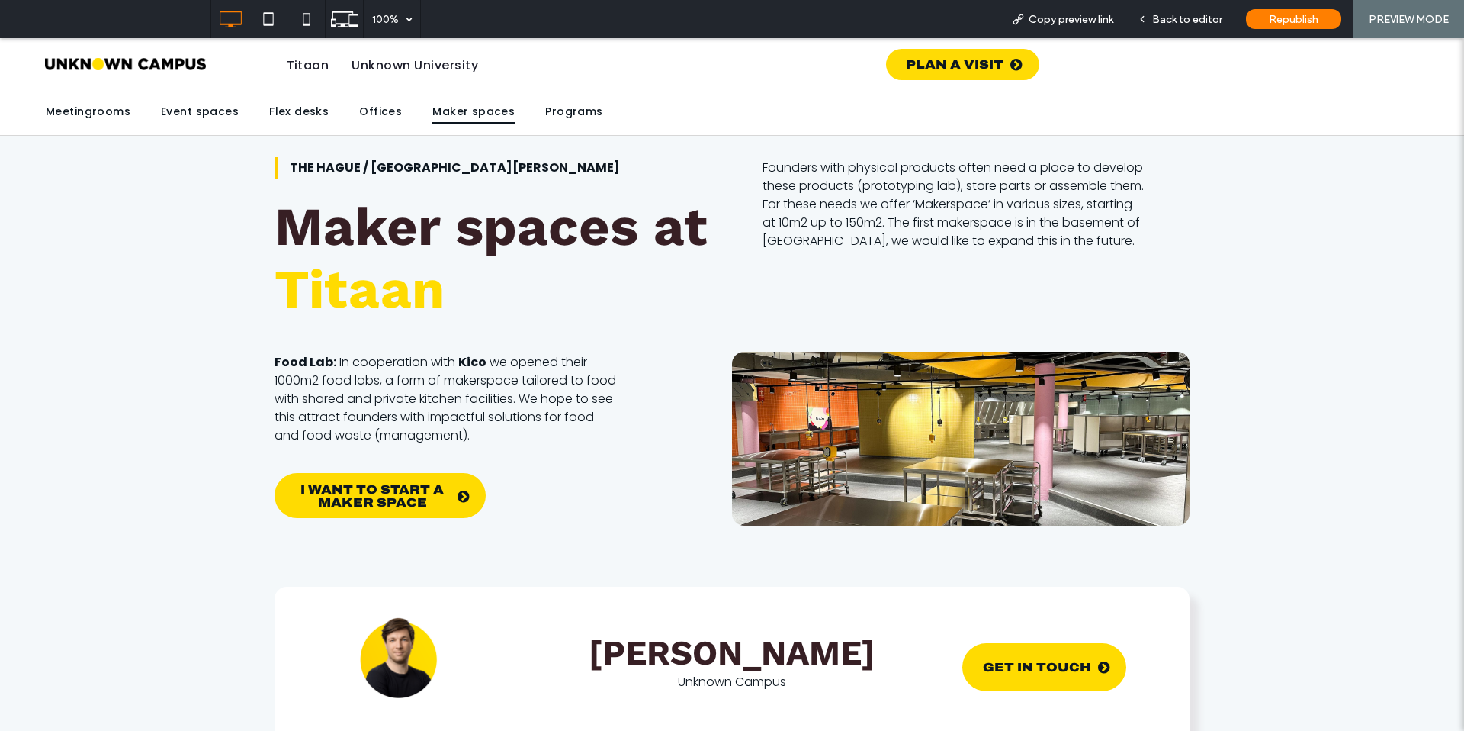
scroll to position [322, 0]
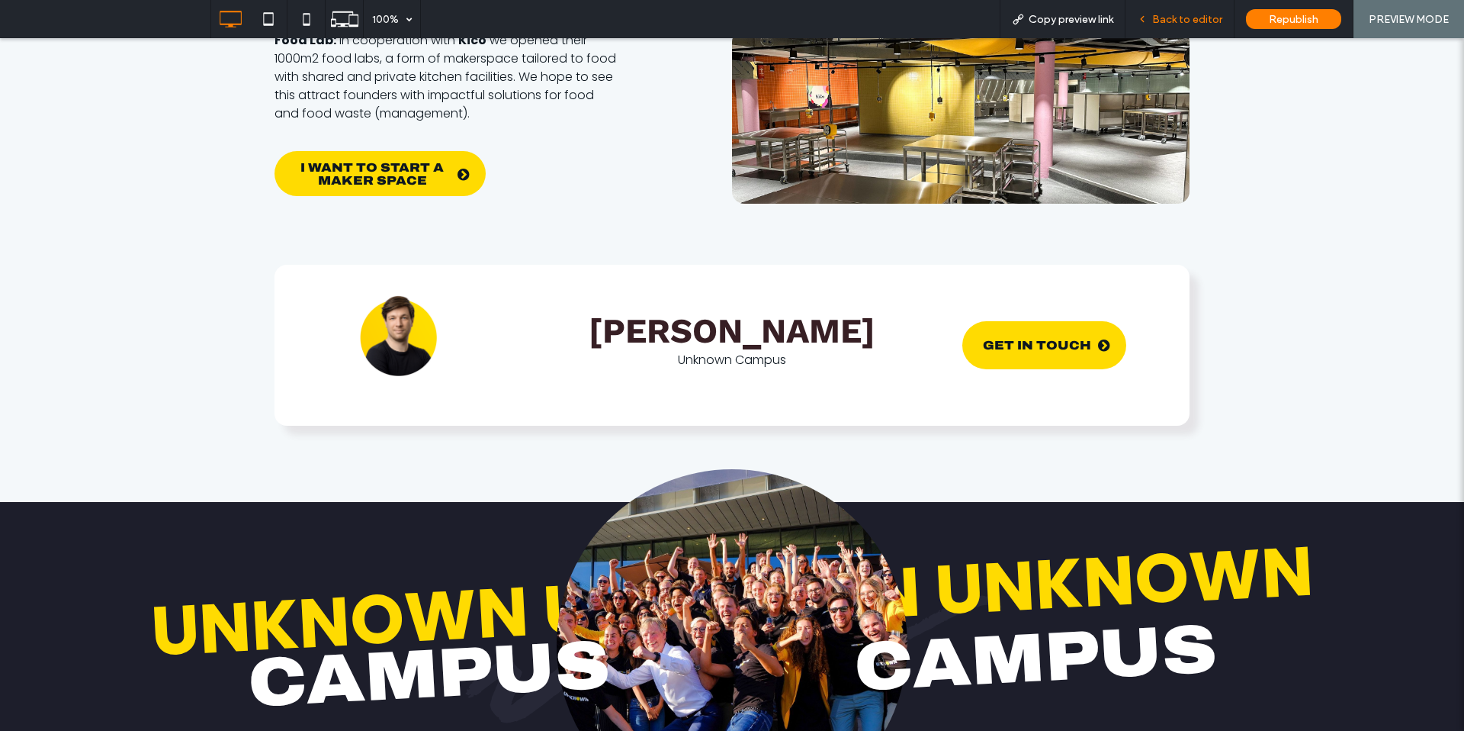
click at [1164, 18] on span "Back to editor" at bounding box center [1187, 19] width 70 height 13
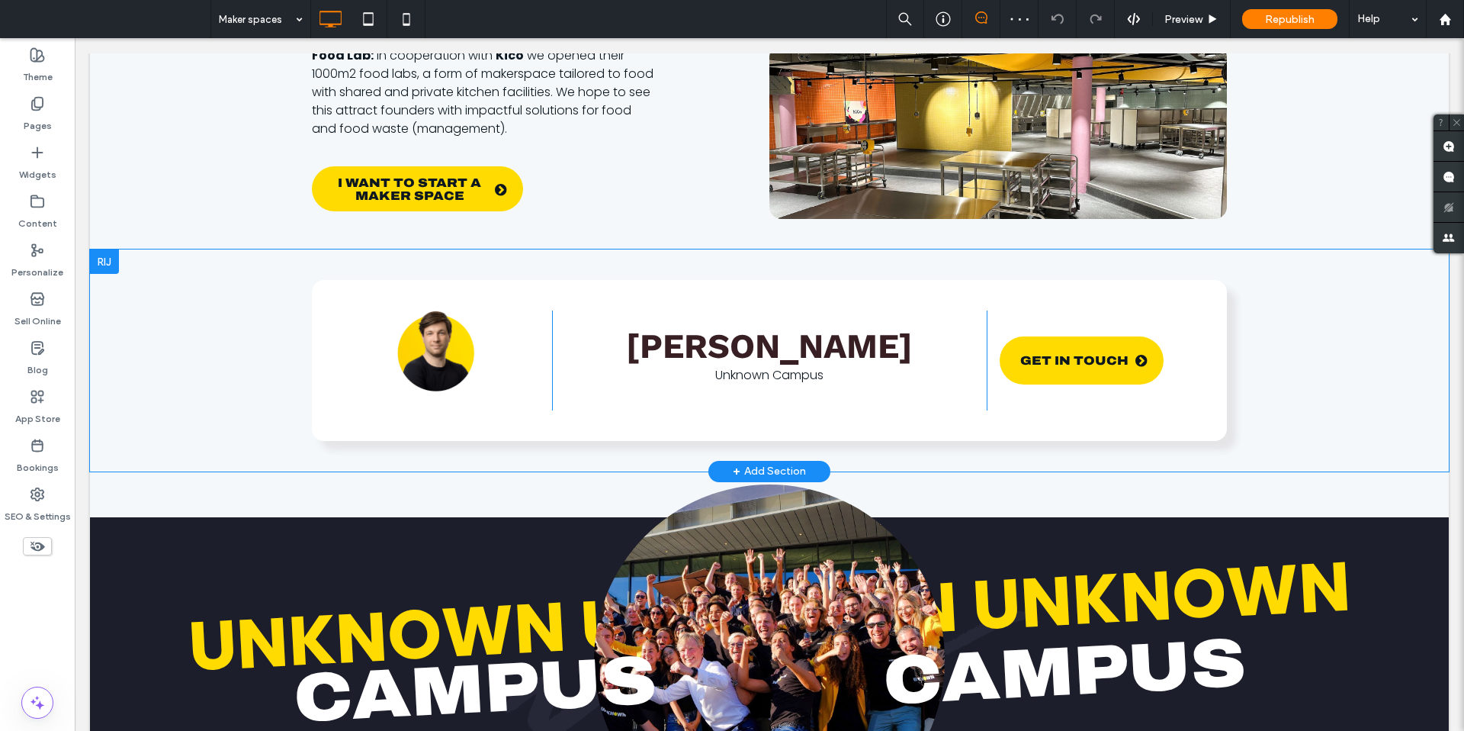
click at [109, 261] on div at bounding box center [104, 261] width 29 height 24
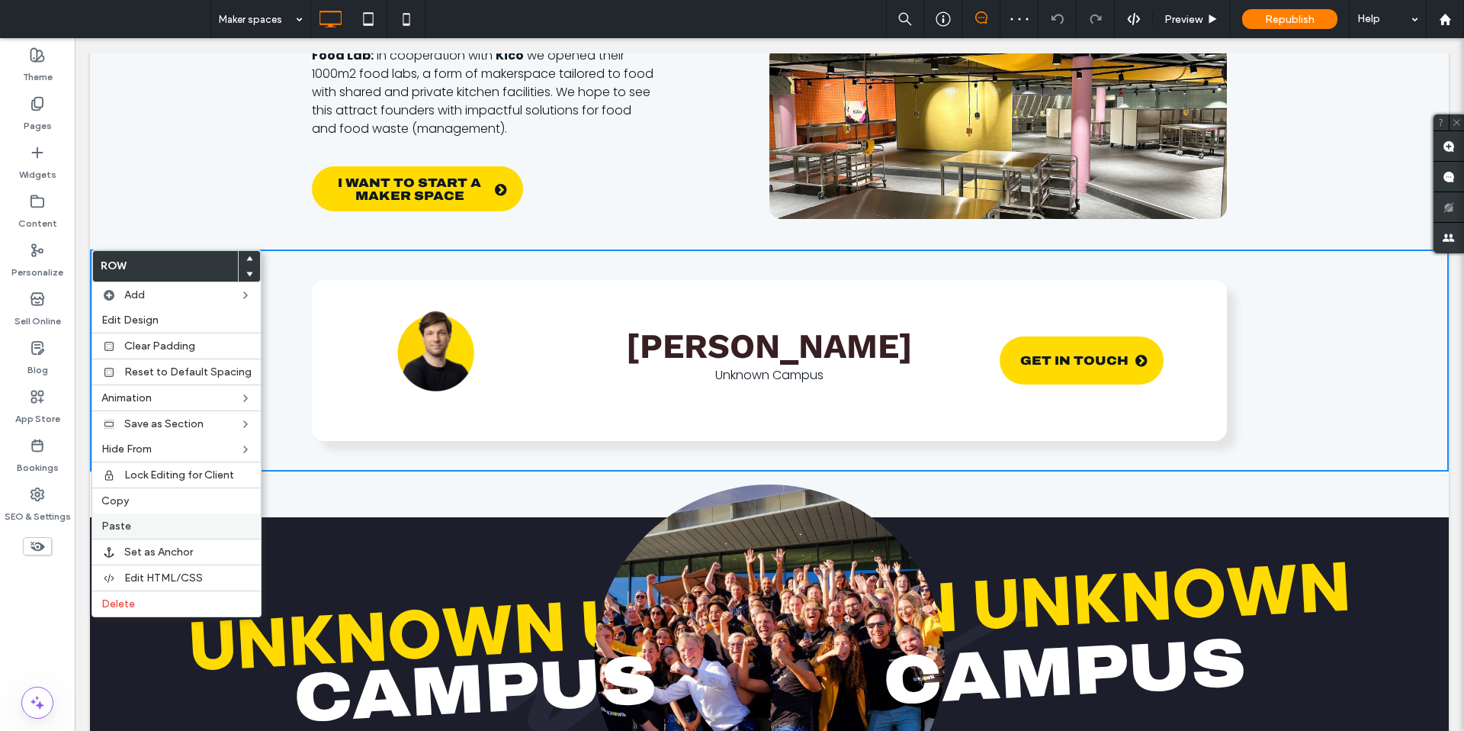
click at [150, 530] on label "Paste" at bounding box center [176, 525] width 150 height 13
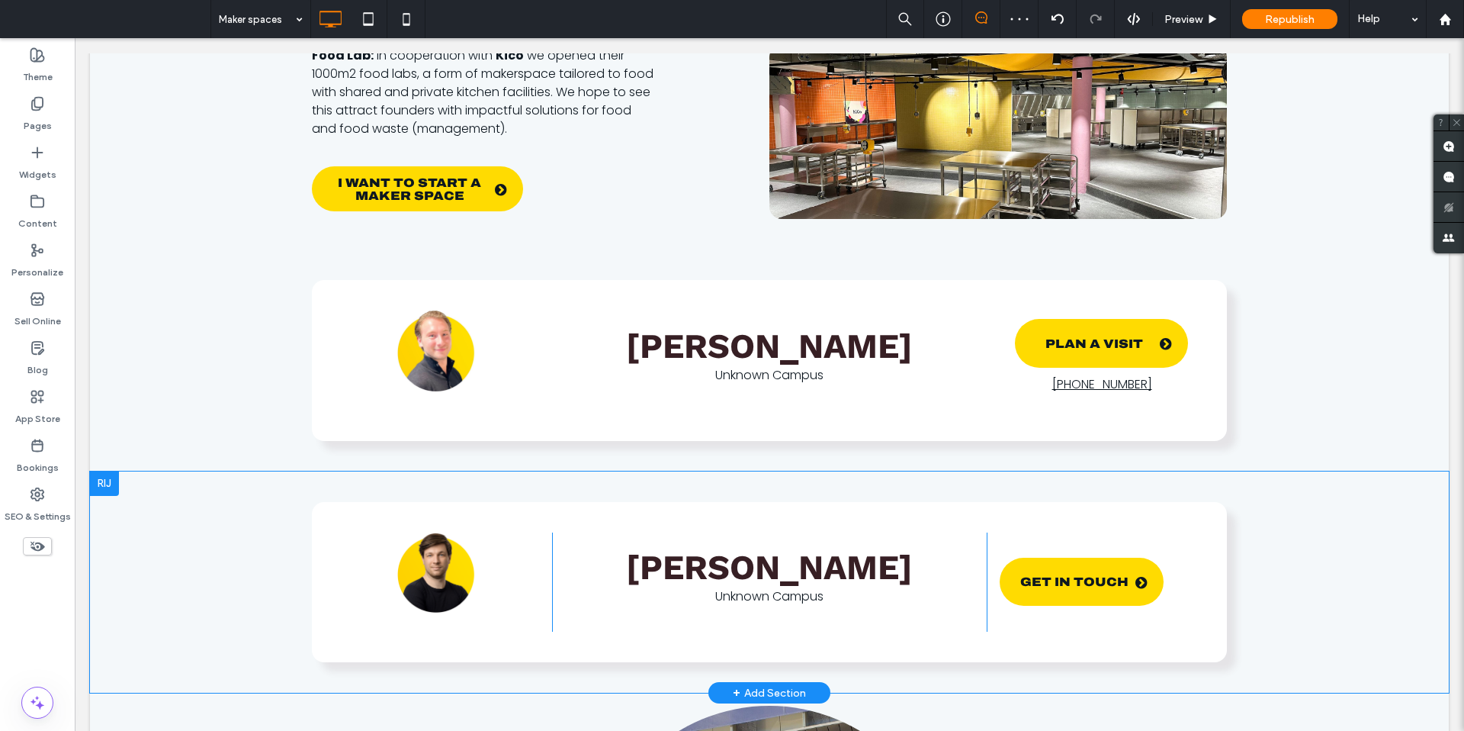
click at [108, 485] on div at bounding box center [104, 483] width 29 height 24
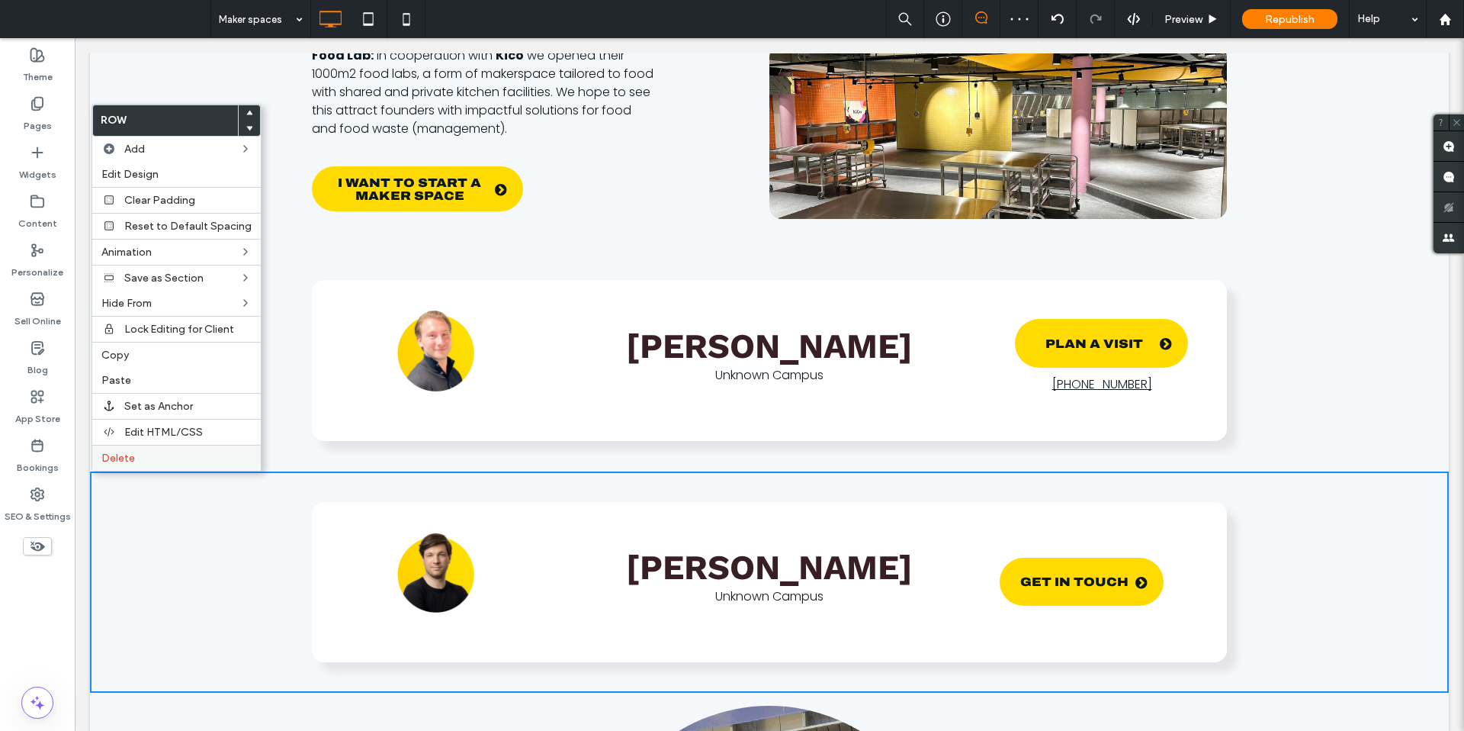
click at [140, 464] on div "Delete" at bounding box center [176, 458] width 169 height 26
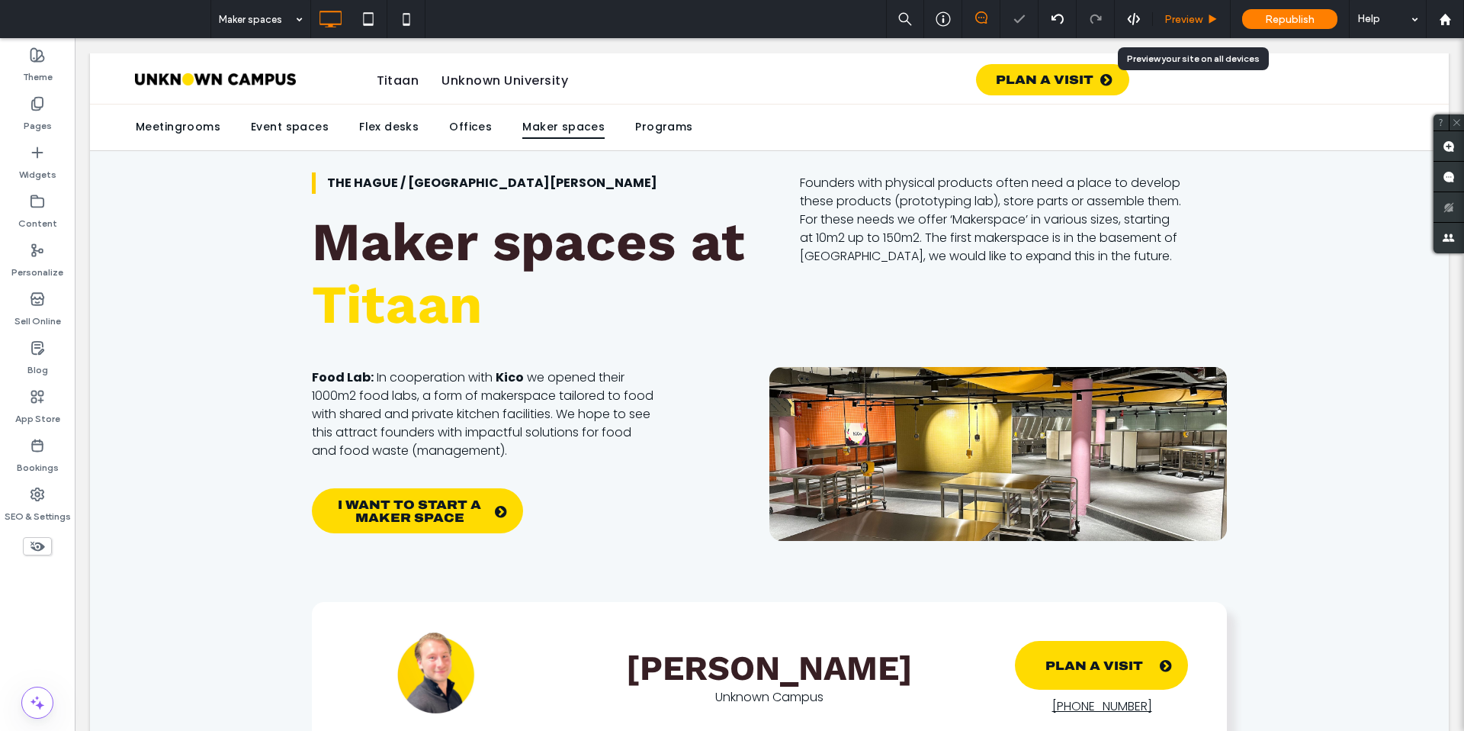
click at [1210, 20] on use at bounding box center [1214, 18] width 8 height 8
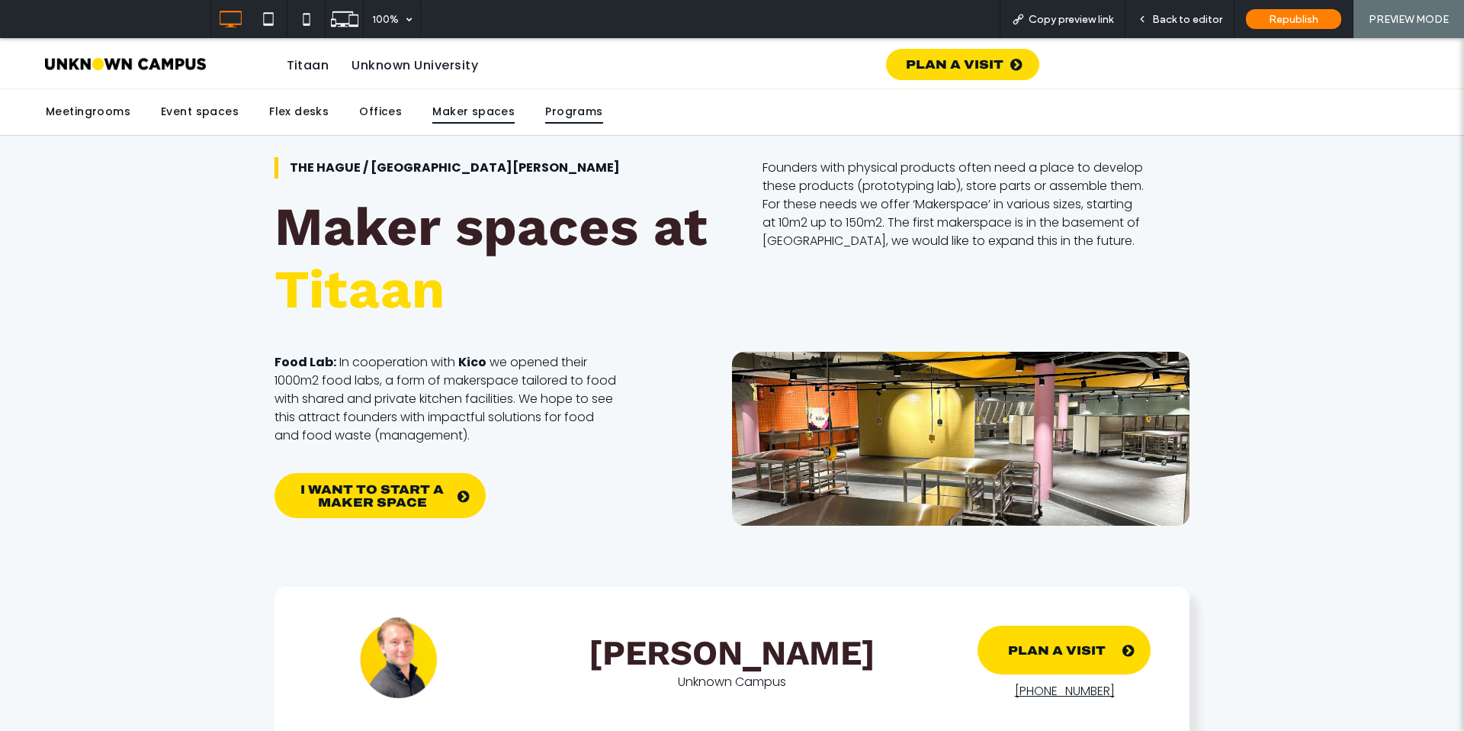
click at [570, 114] on span "Programs" at bounding box center [573, 113] width 57 height 24
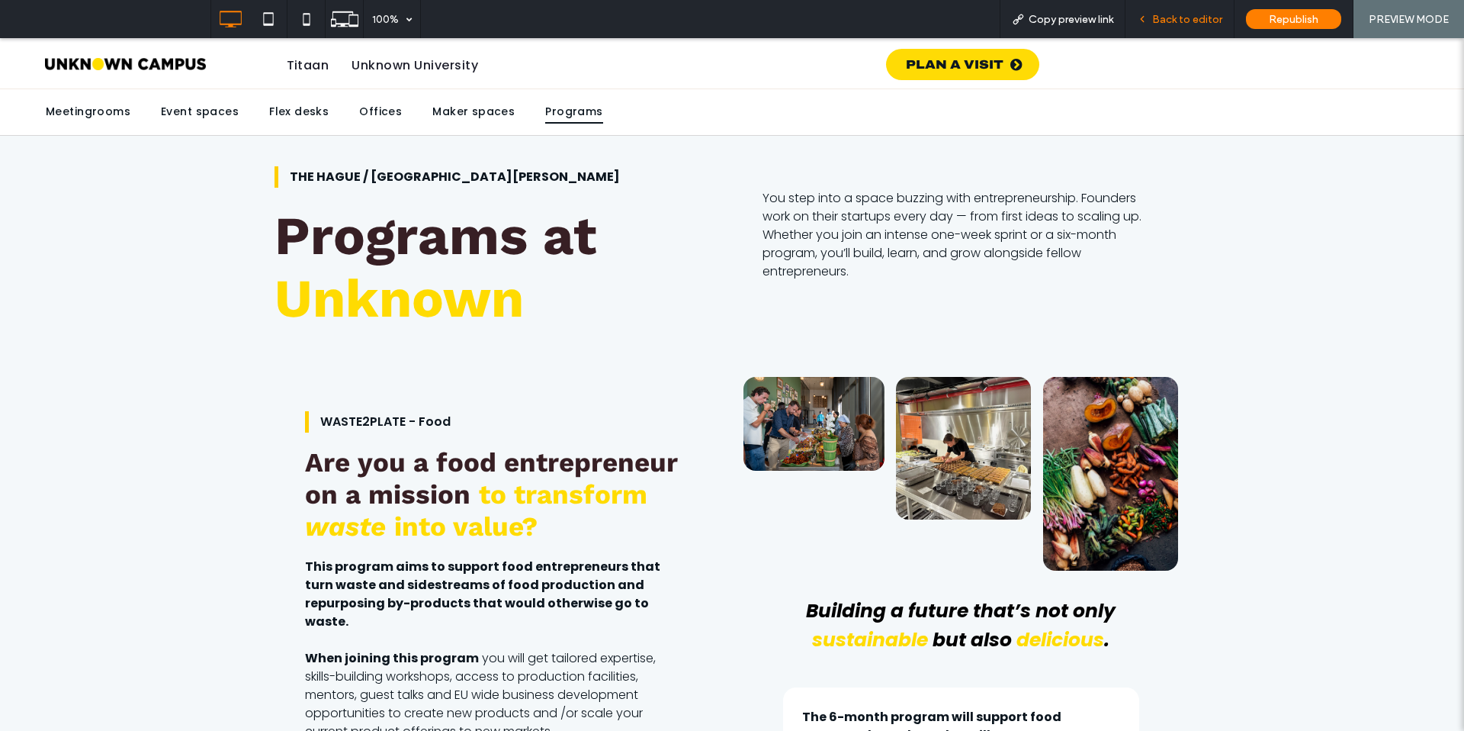
click at [1156, 20] on span "Back to editor" at bounding box center [1187, 19] width 70 height 13
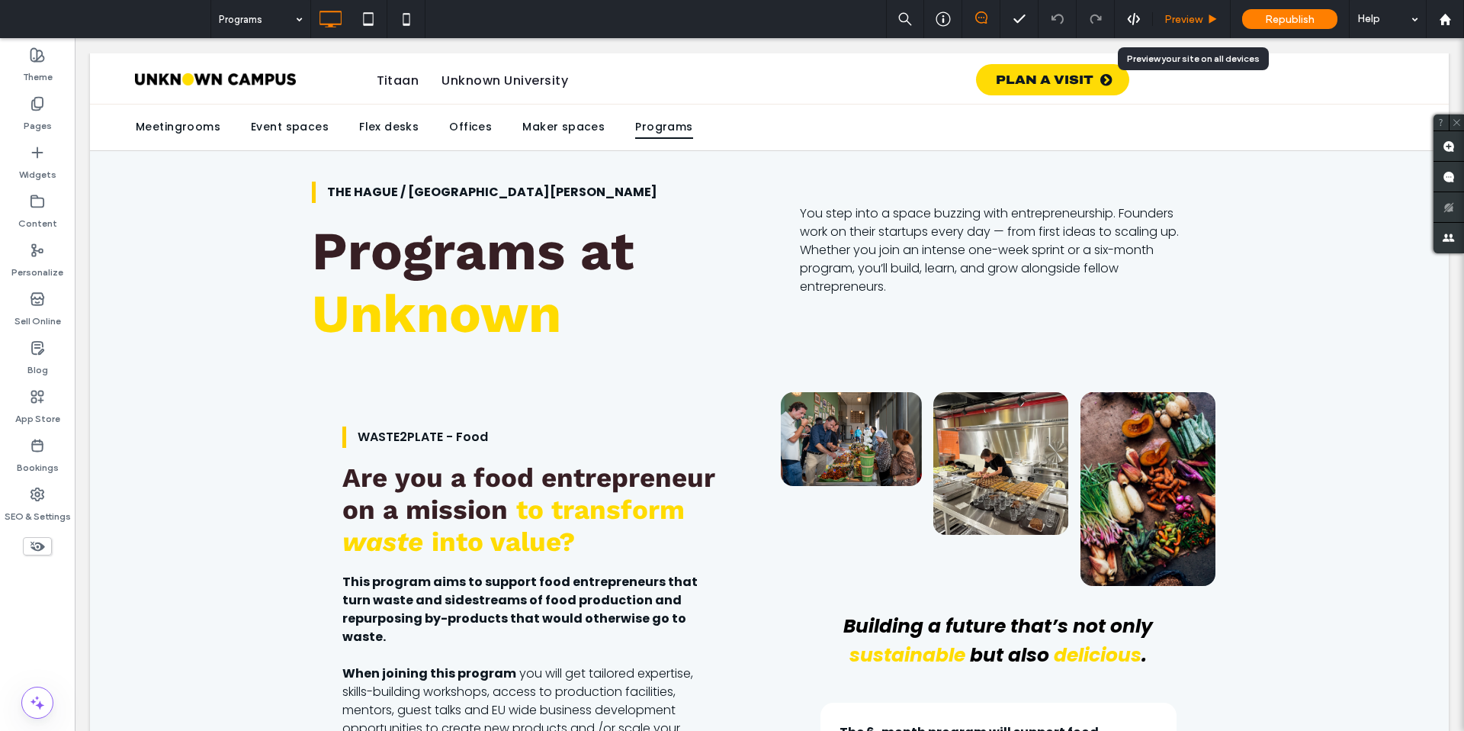
click at [1169, 21] on span "Preview" at bounding box center [1184, 19] width 38 height 13
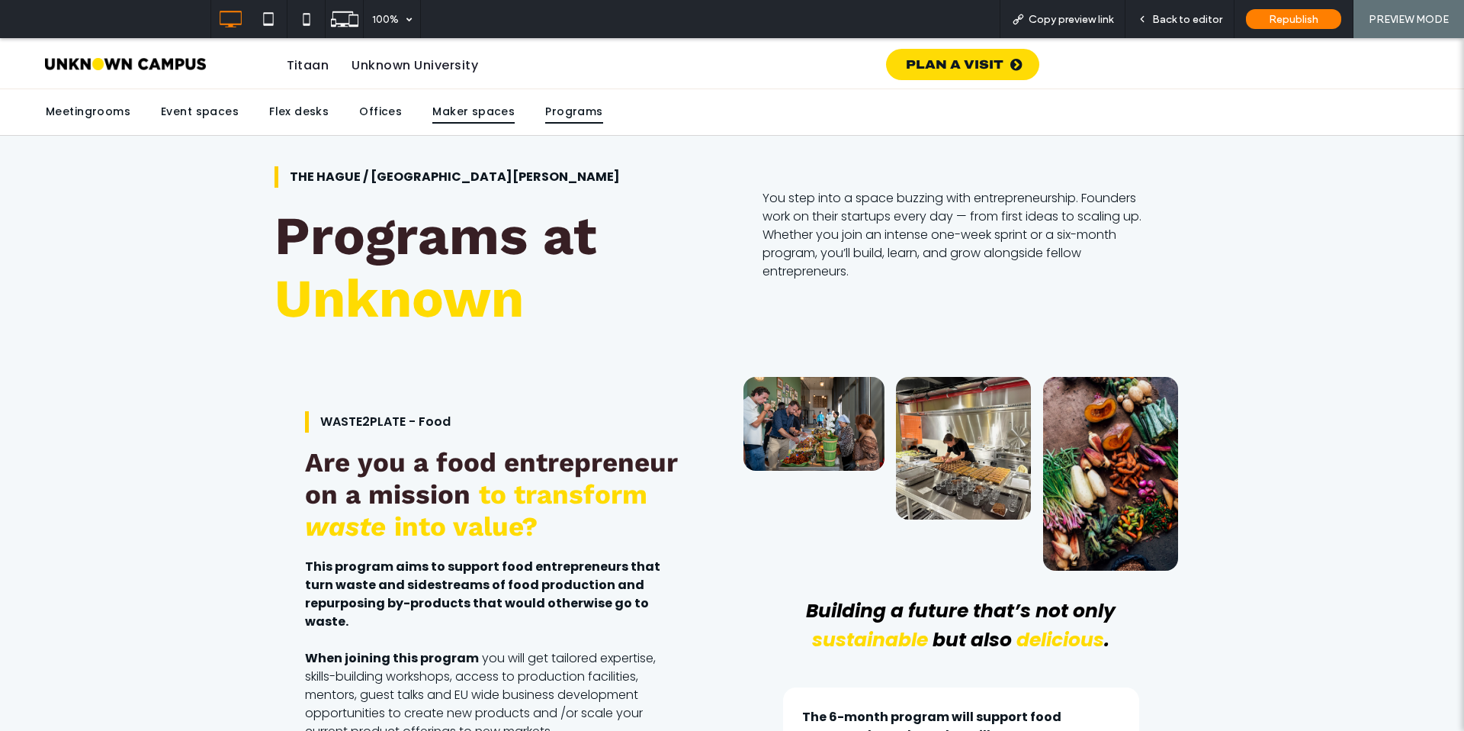
click at [461, 114] on span "Maker spaces" at bounding box center [473, 113] width 82 height 24
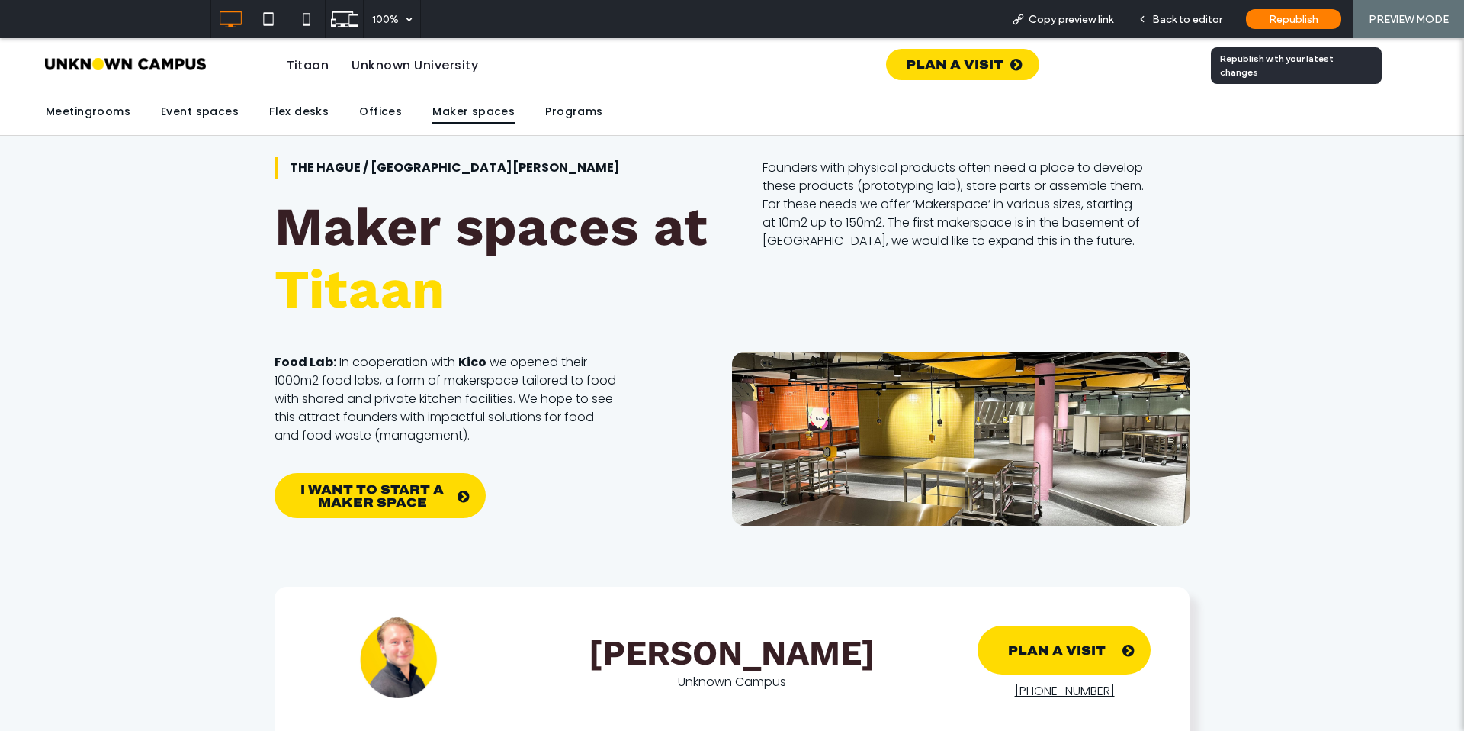
click at [1279, 22] on span "Republish" at bounding box center [1294, 19] width 50 height 13
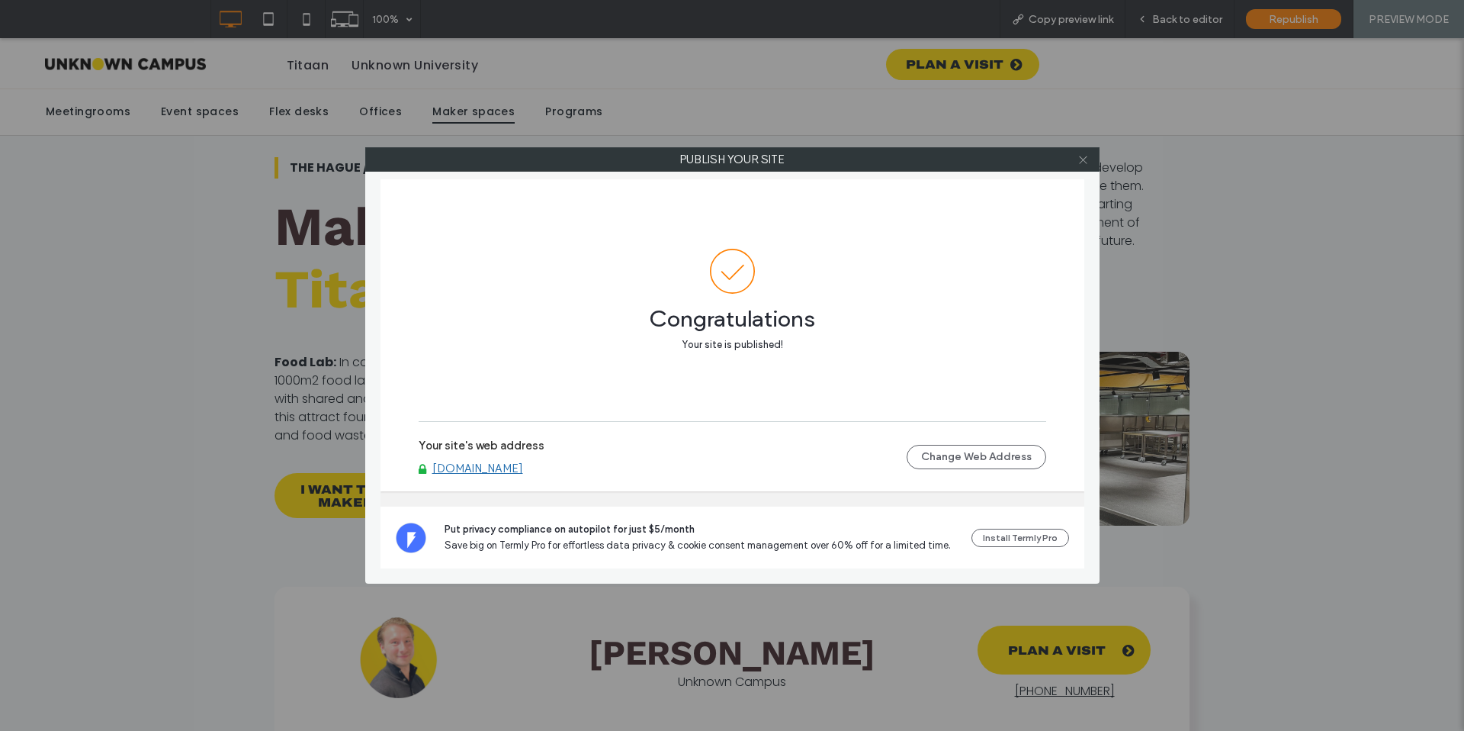
click at [1088, 158] on icon at bounding box center [1083, 159] width 11 height 11
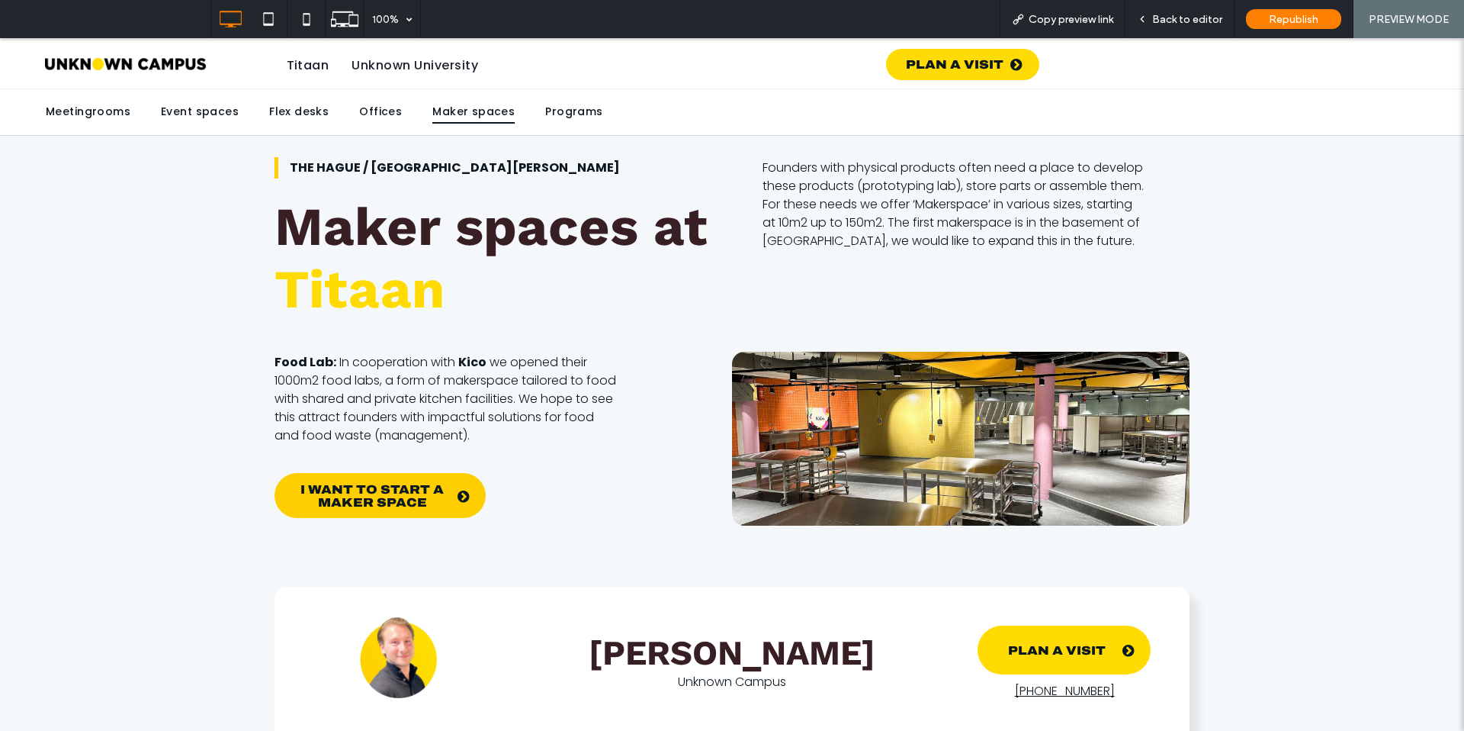
click at [347, 494] on span "I WANT TO START A MAKER SPACE" at bounding box center [373, 495] width 192 height 41
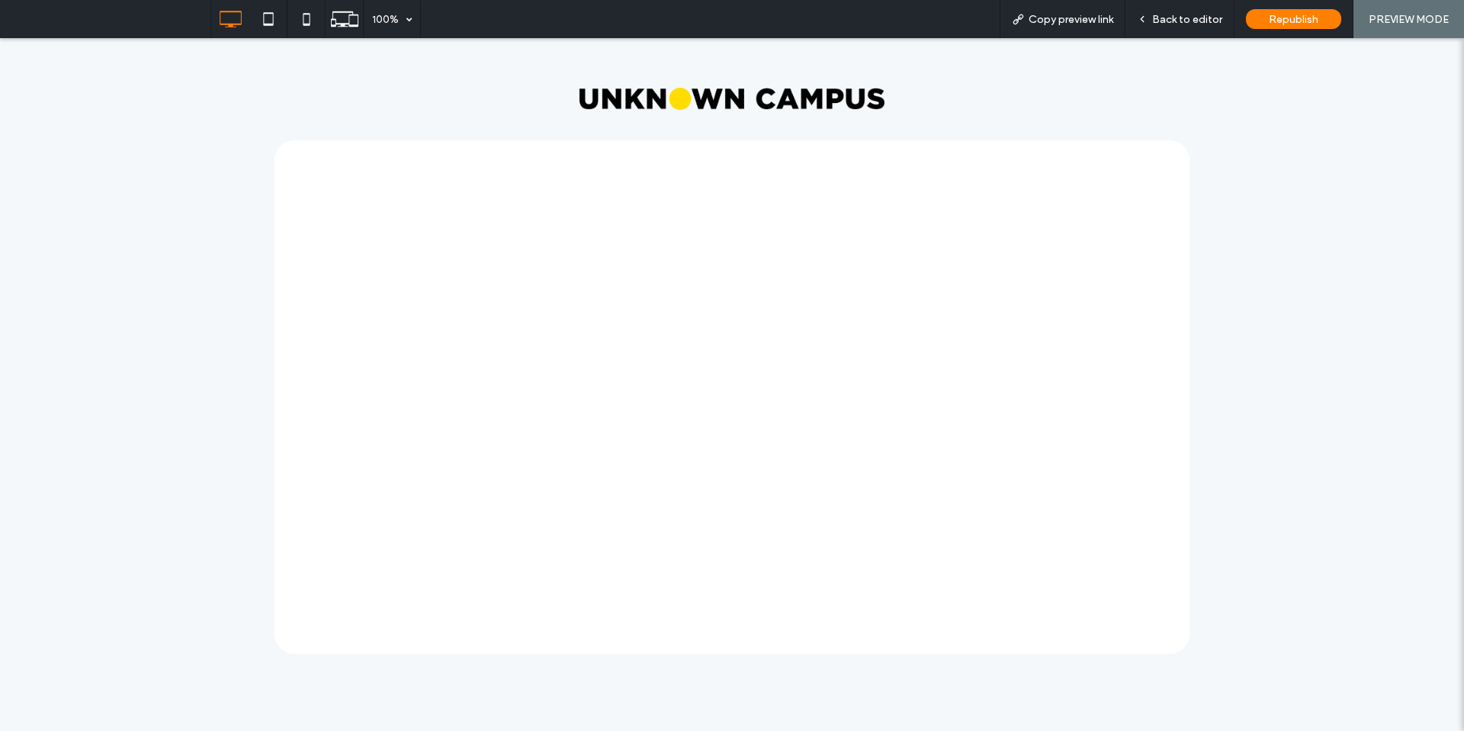
select select "**"
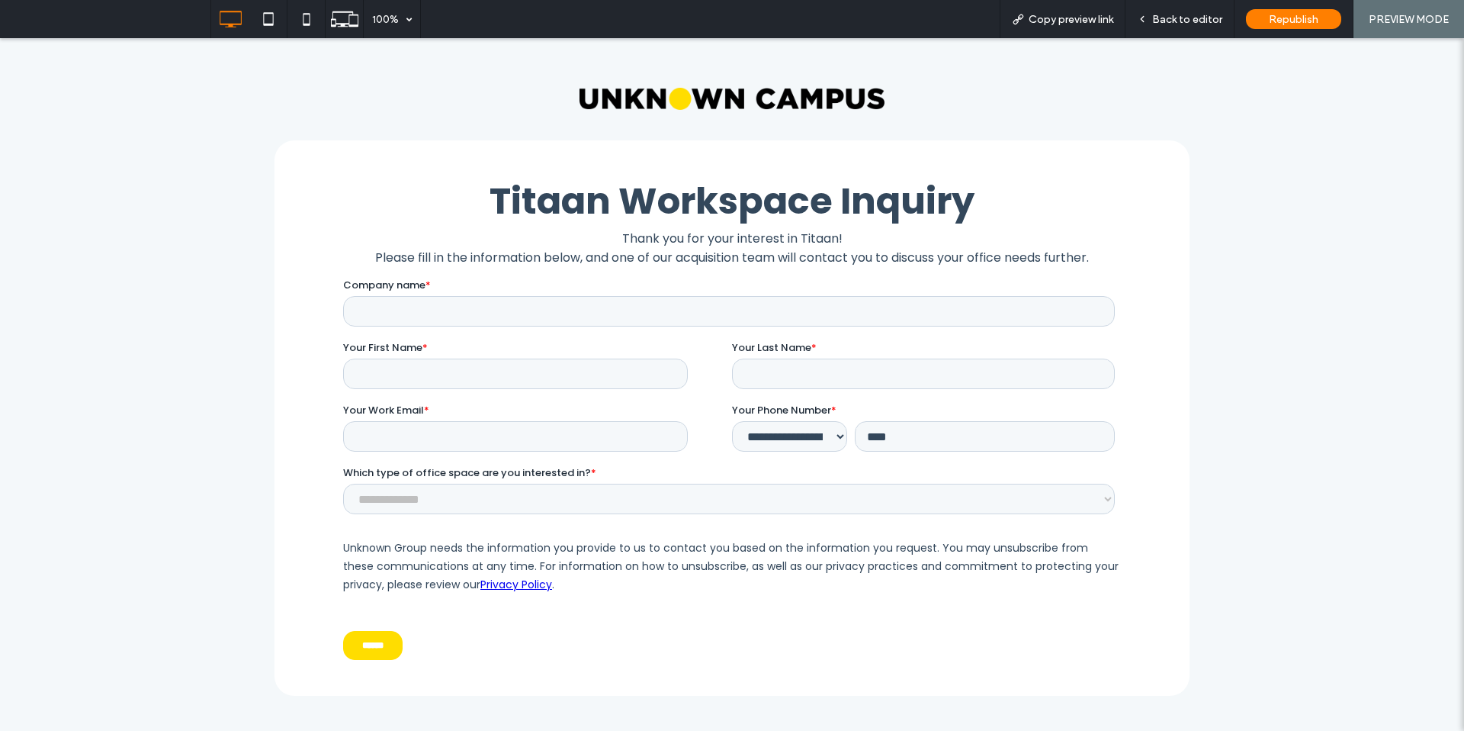
click at [747, 101] on img at bounding box center [732, 99] width 305 height 22
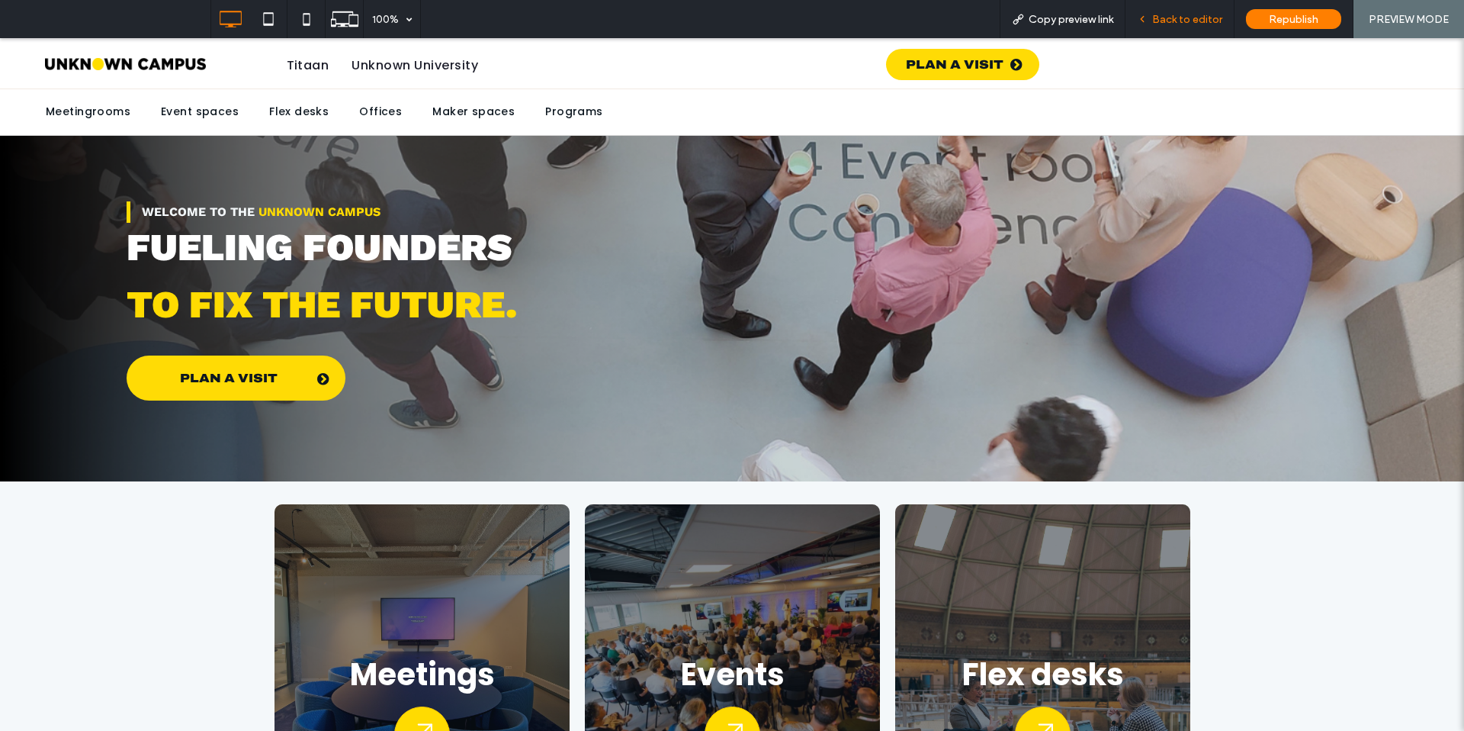
click at [1187, 22] on span "Back to editor" at bounding box center [1187, 19] width 70 height 13
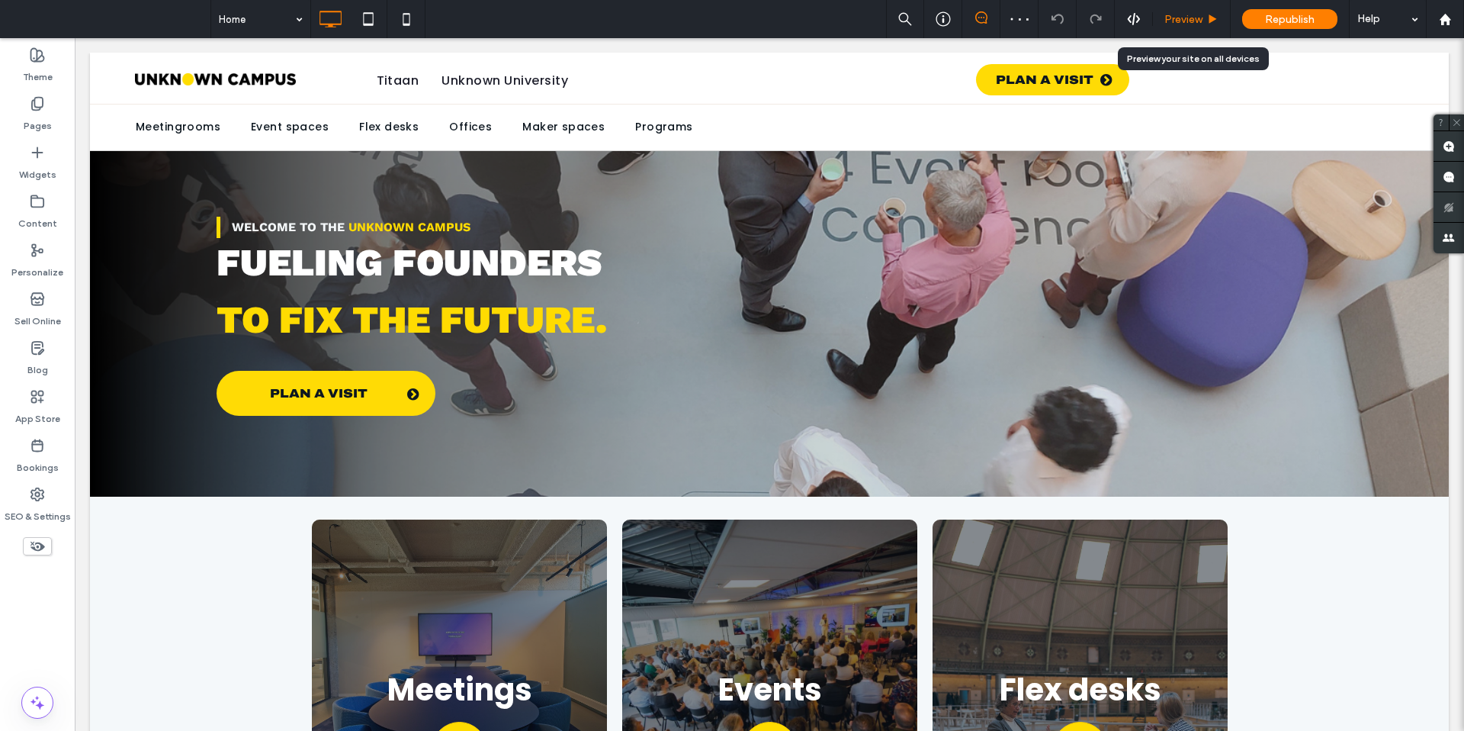
click at [1171, 15] on span "Preview" at bounding box center [1184, 19] width 38 height 13
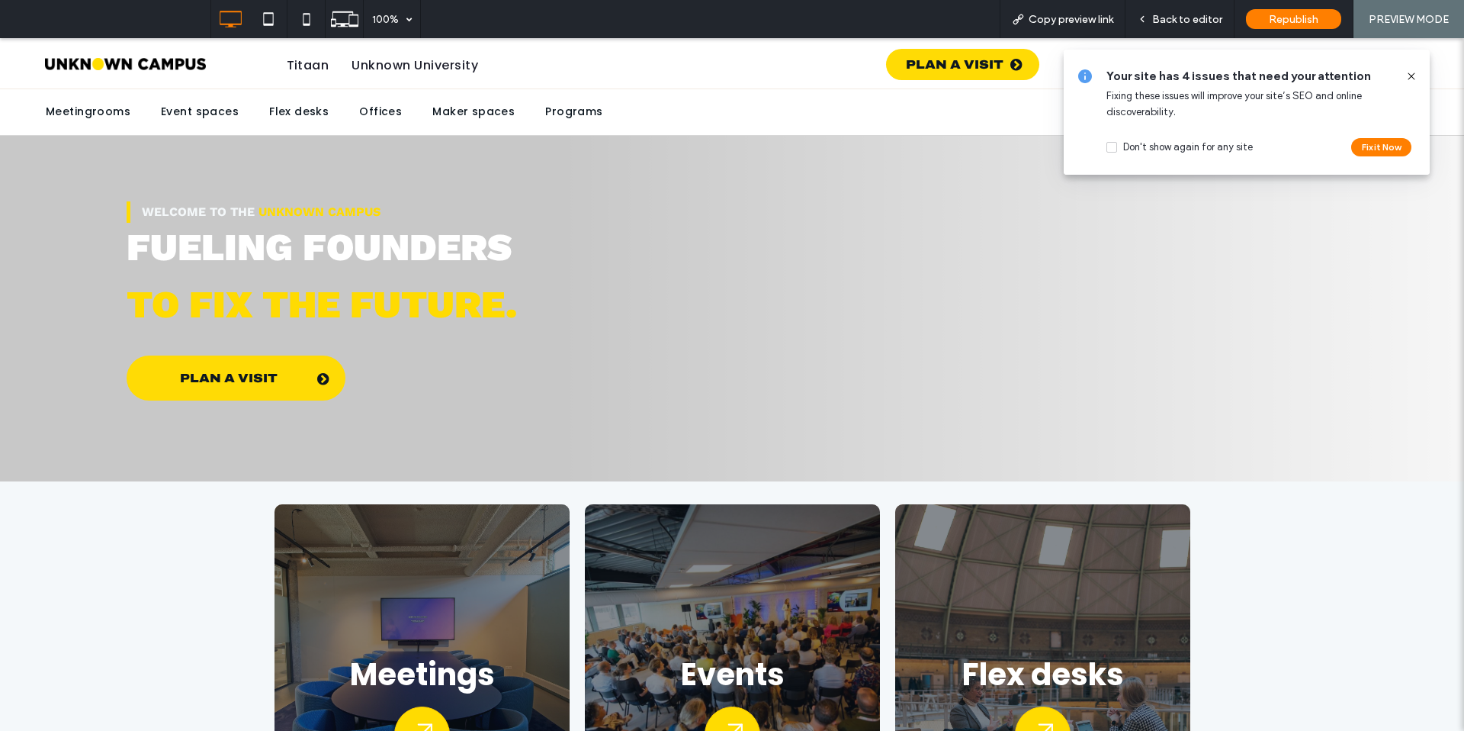
click at [1411, 75] on use at bounding box center [1411, 75] width 7 height 7
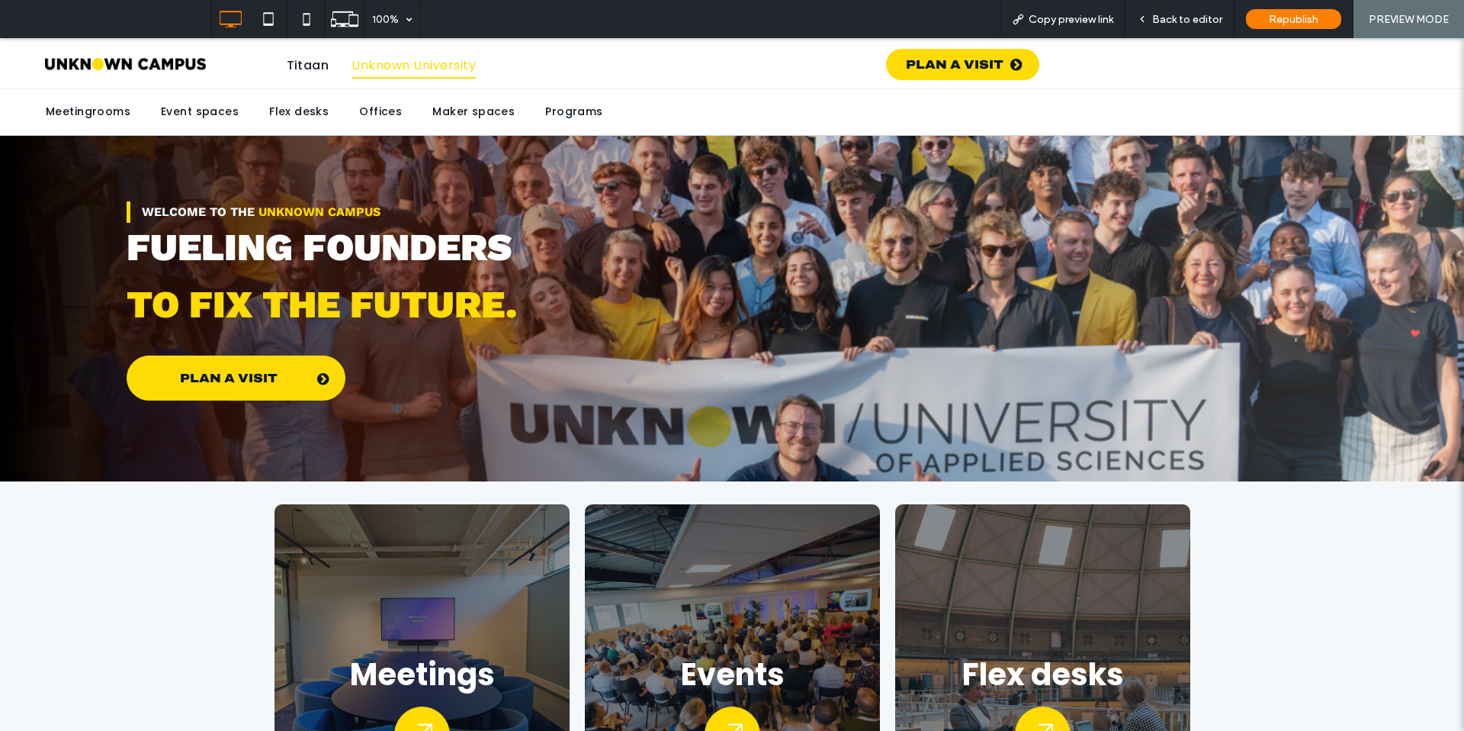
click at [434, 75] on span "Unknown University" at bounding box center [414, 66] width 124 height 26
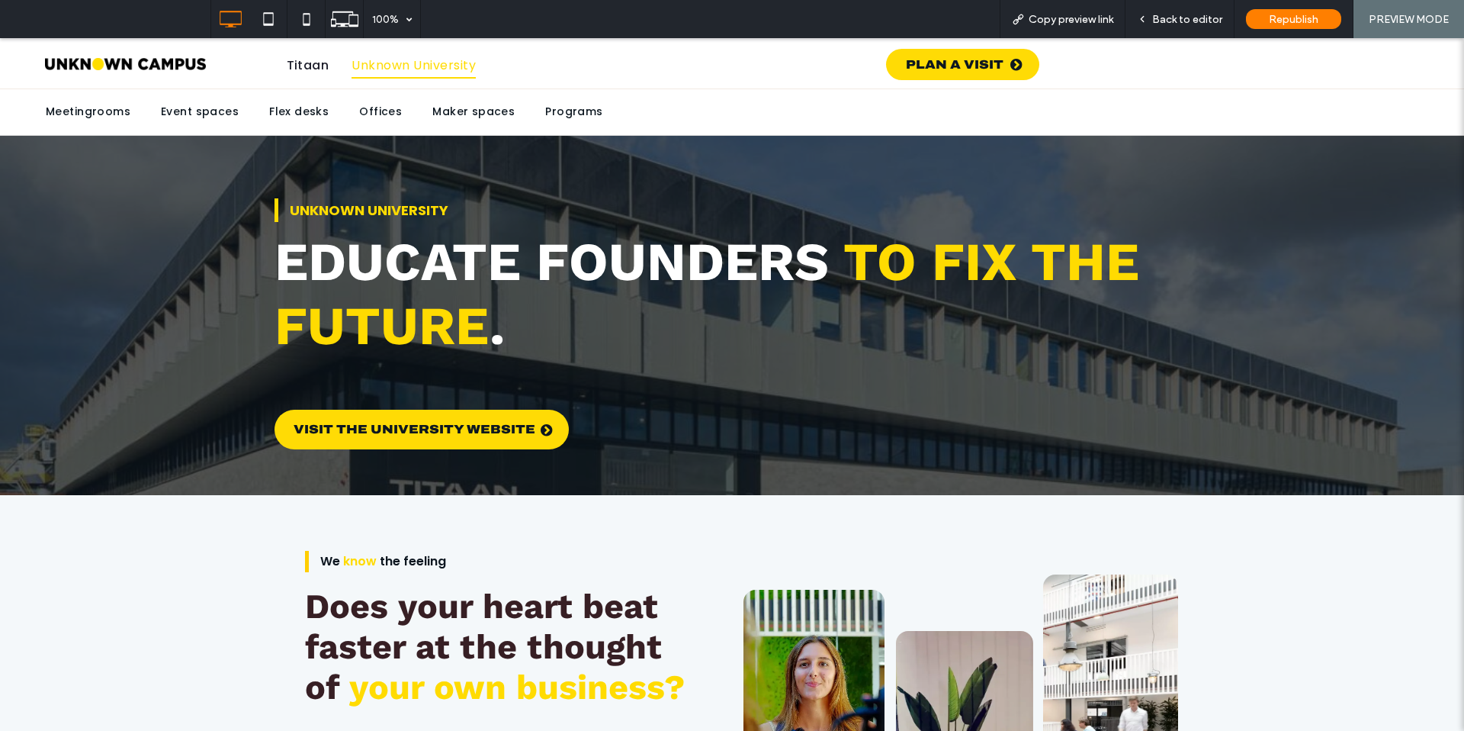
click at [165, 70] on link at bounding box center [126, 67] width 162 height 18
